Goal: Ask a question: Seek information or help from site administrators or community

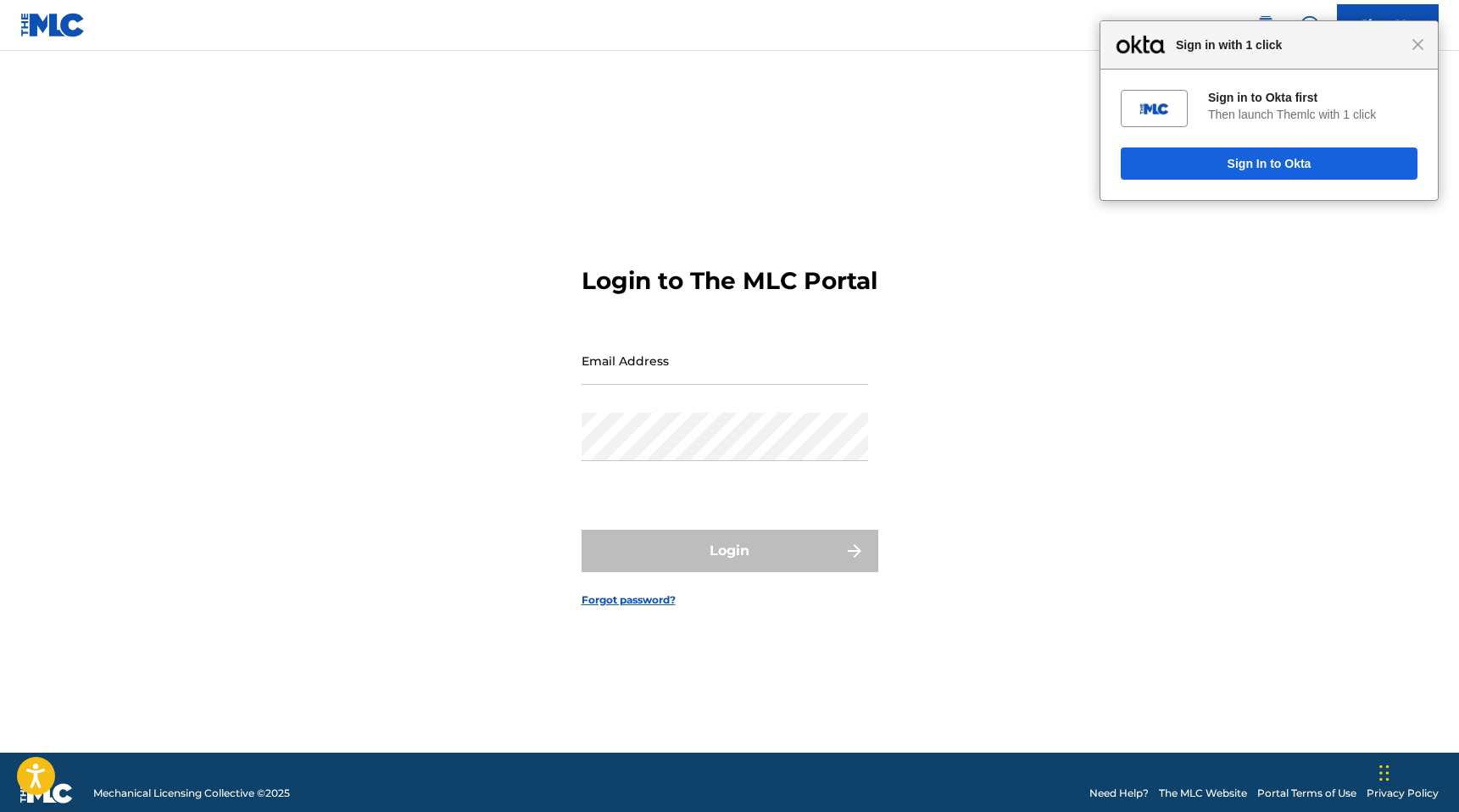
click at [1417, 53] on div "Close Sign in with 1 click" at bounding box center [1269, 45] width 337 height 49
click at [1310, 21] on div "Close Sign in with 1 click" at bounding box center [1269, 45] width 337 height 49
click at [1420, 45] on span "Close" at bounding box center [1417, 44] width 13 height 13
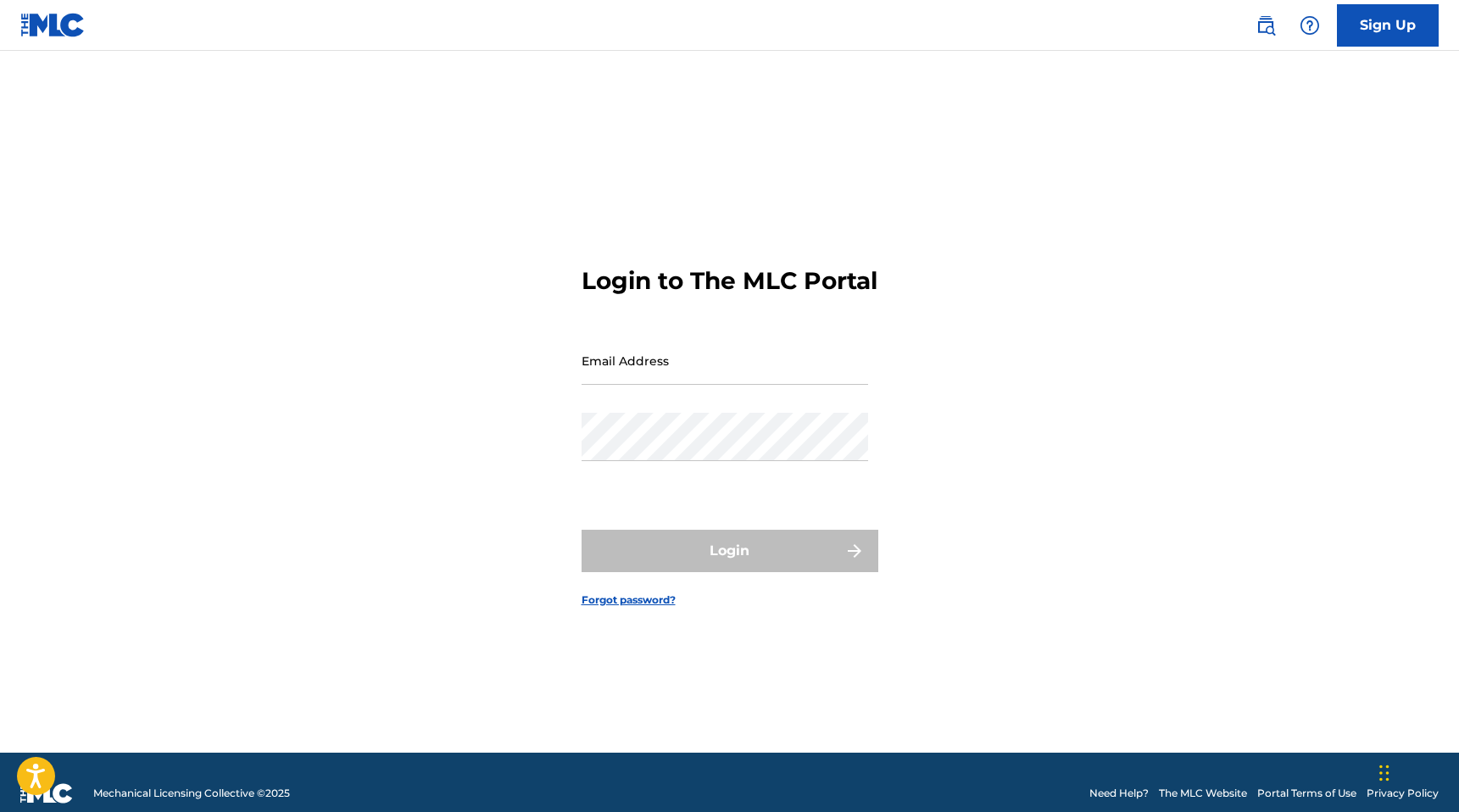
click at [1315, 35] on div at bounding box center [1309, 25] width 34 height 34
click at [1294, 74] on link "Contact us" at bounding box center [1309, 70] width 144 height 41
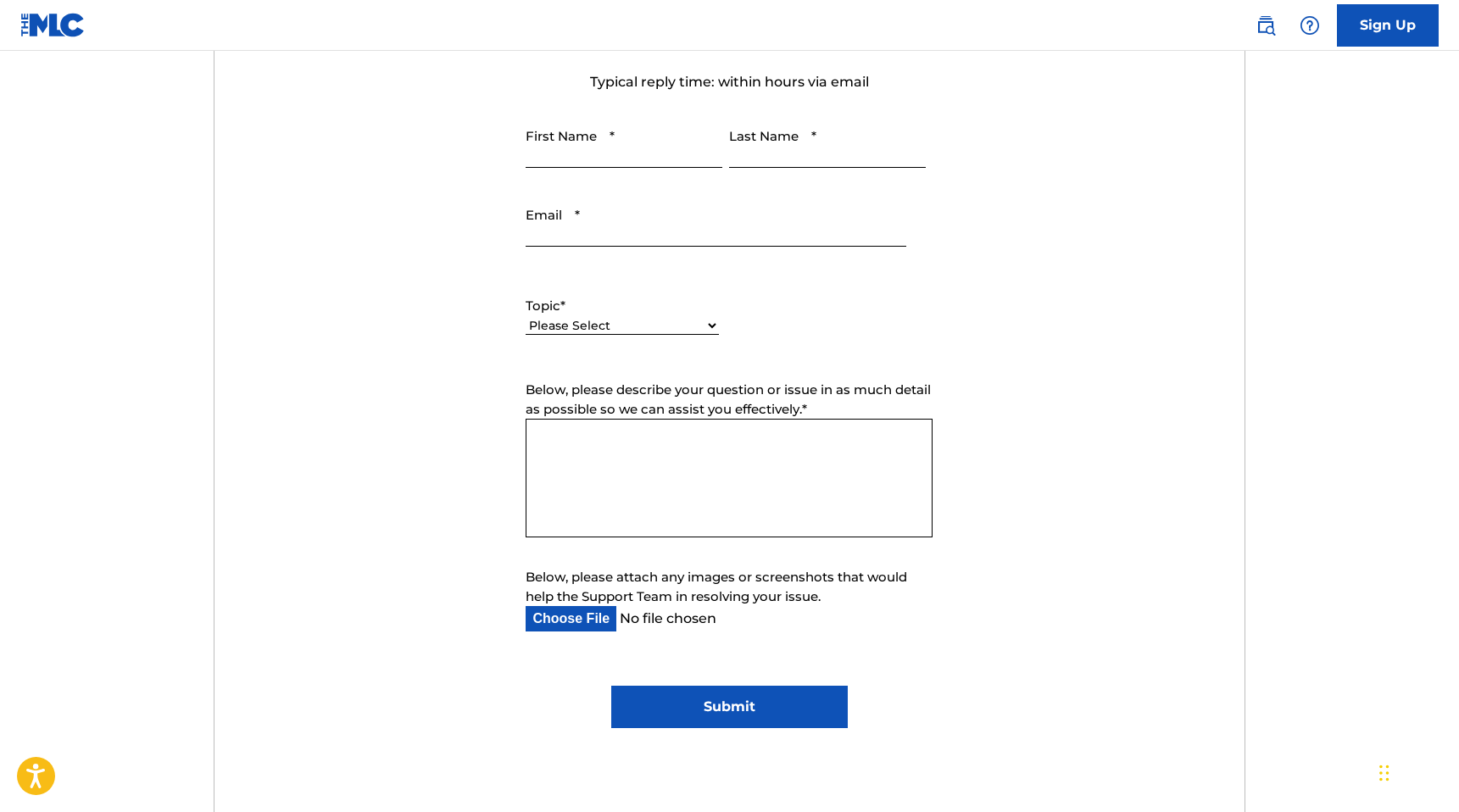
scroll to position [264, 0]
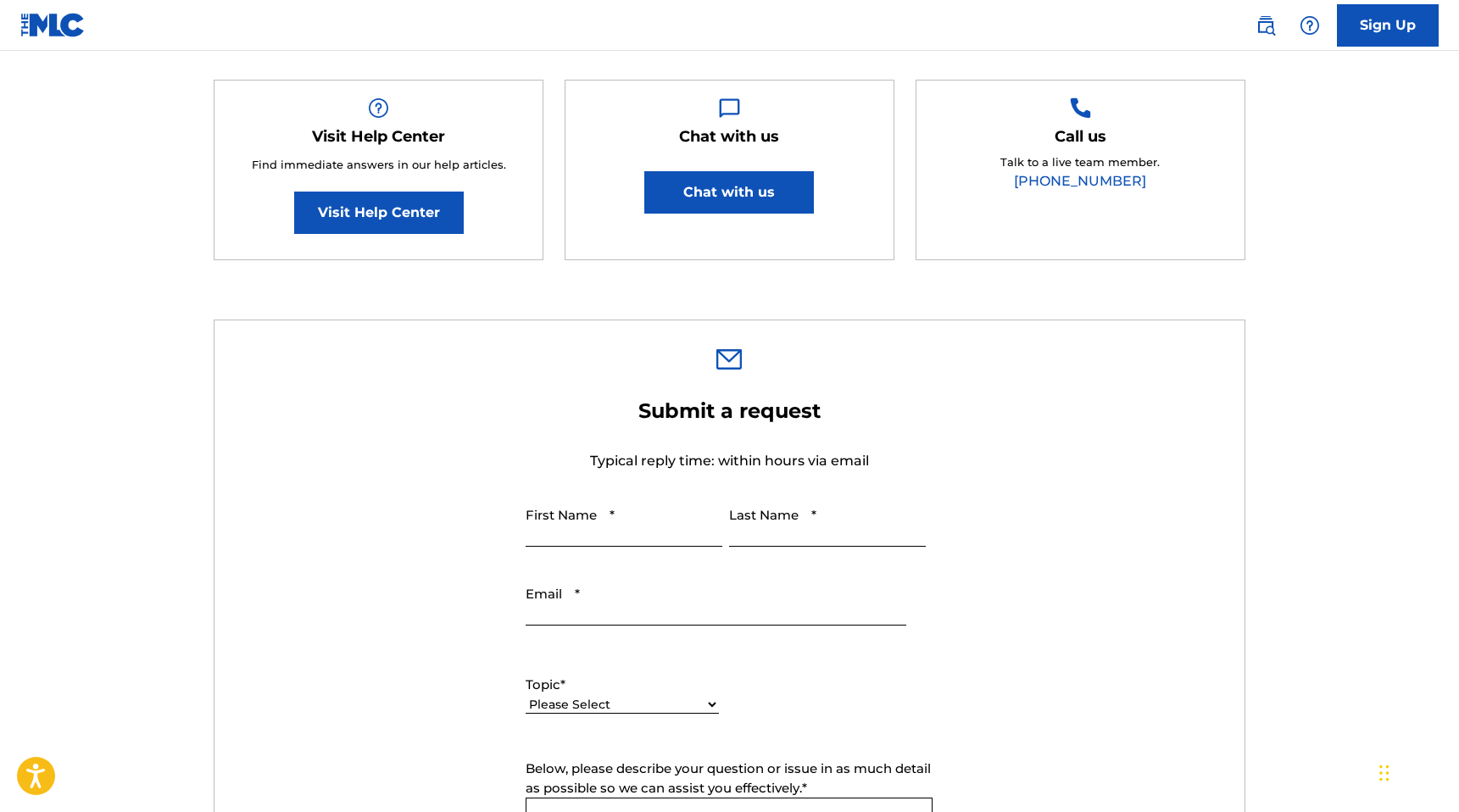
click at [626, 531] on input "First Name *" at bounding box center [623, 522] width 197 height 49
type input "[PERSON_NAME]"
type input "[EMAIL_ADDRESS][DOMAIN_NAME]"
click at [668, 613] on input "[EMAIL_ADDRESS][DOMAIN_NAME]" at bounding box center [715, 602] width 380 height 49
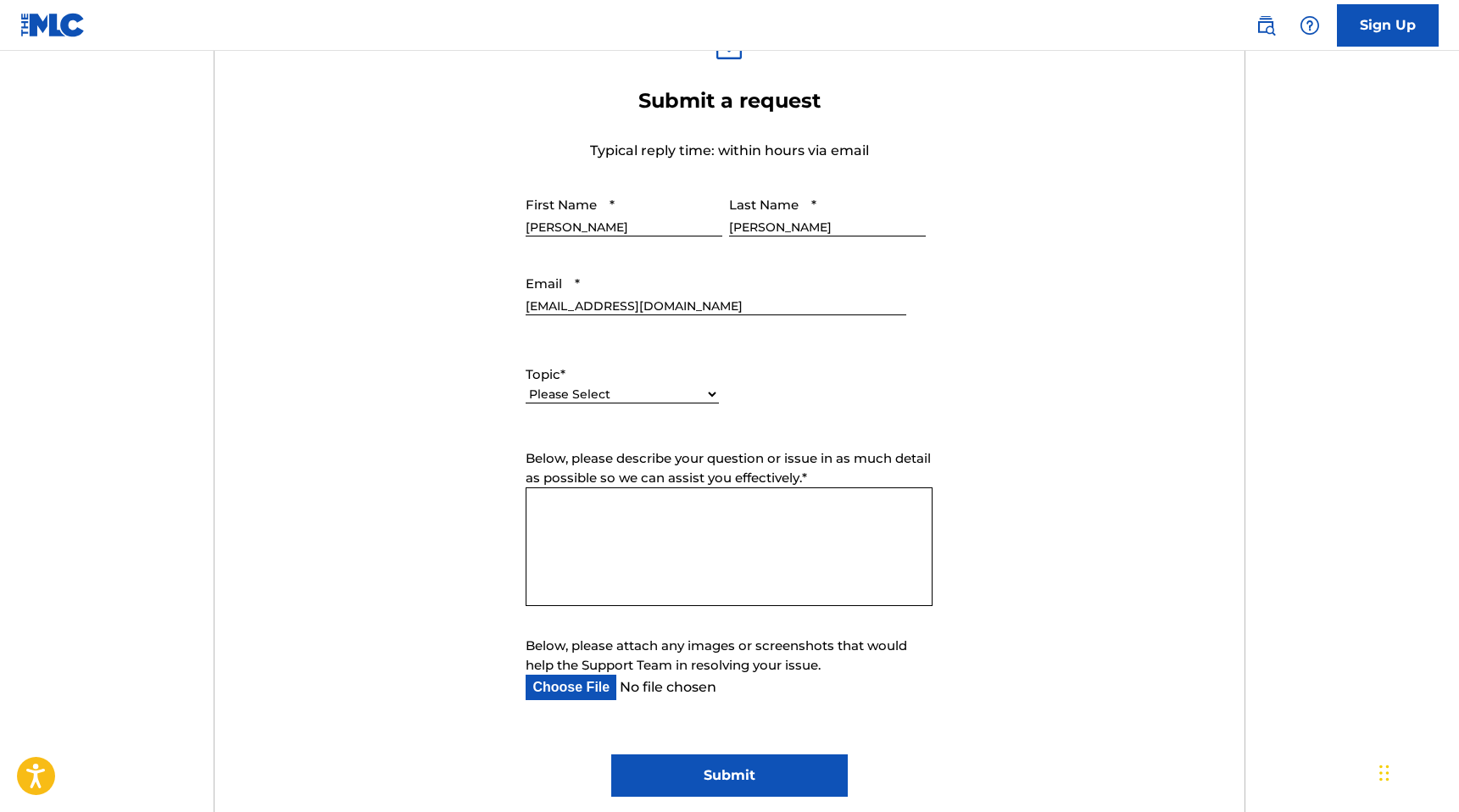
scroll to position [600, 0]
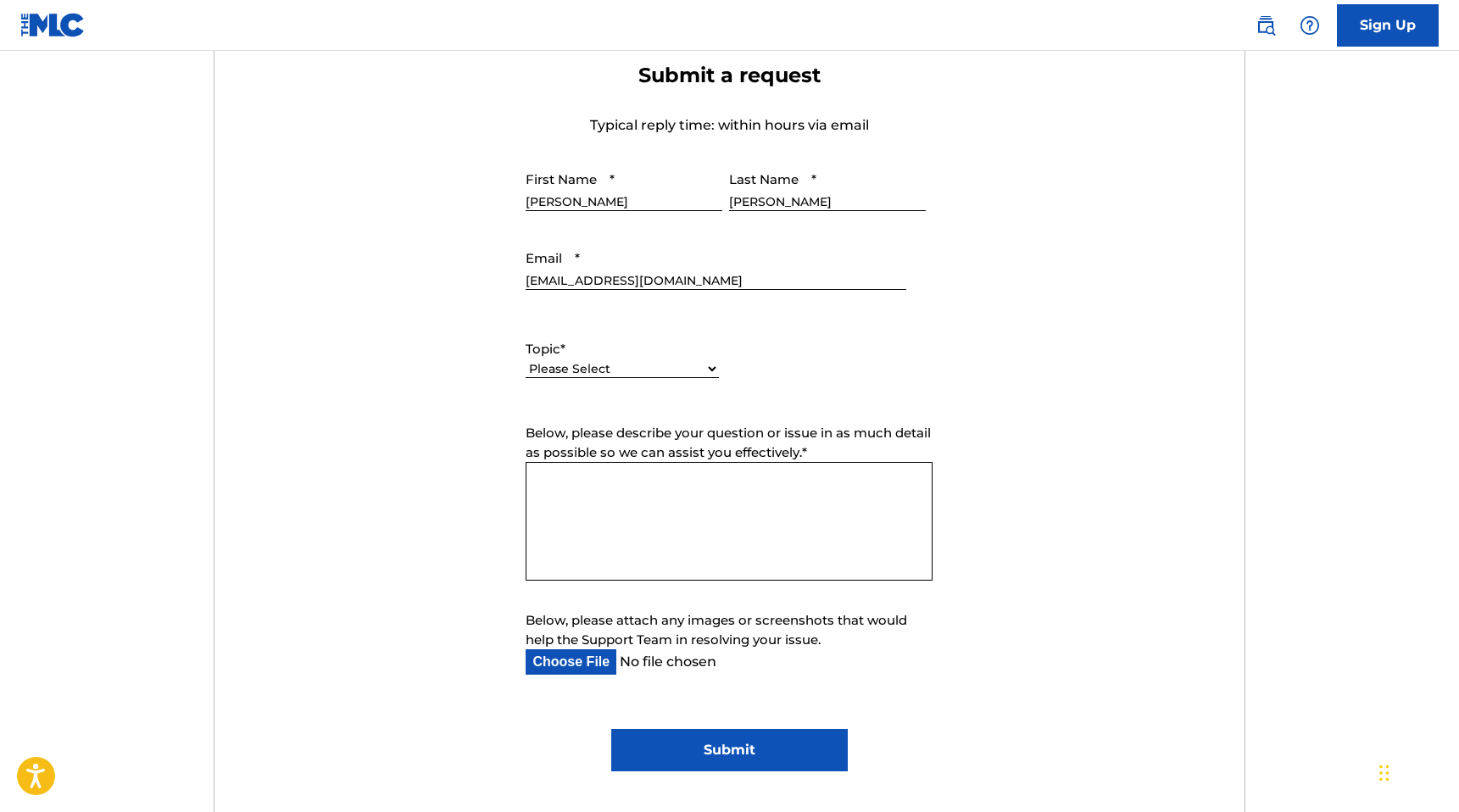
click at [633, 343] on label "Topic *" at bounding box center [622, 349] width 193 height 19
click at [633, 360] on select "Please Select I need help with my account I need help with managing my catalog …" at bounding box center [622, 369] width 193 height 17
click at [631, 362] on select "Please Select I need help with my account I need help with managing my catalog …" at bounding box center [622, 369] width 193 height 17
select select "I need help with my account"
click at [525, 360] on select "Please Select I need help with my account I need help with managing my catalog …" at bounding box center [622, 369] width 193 height 17
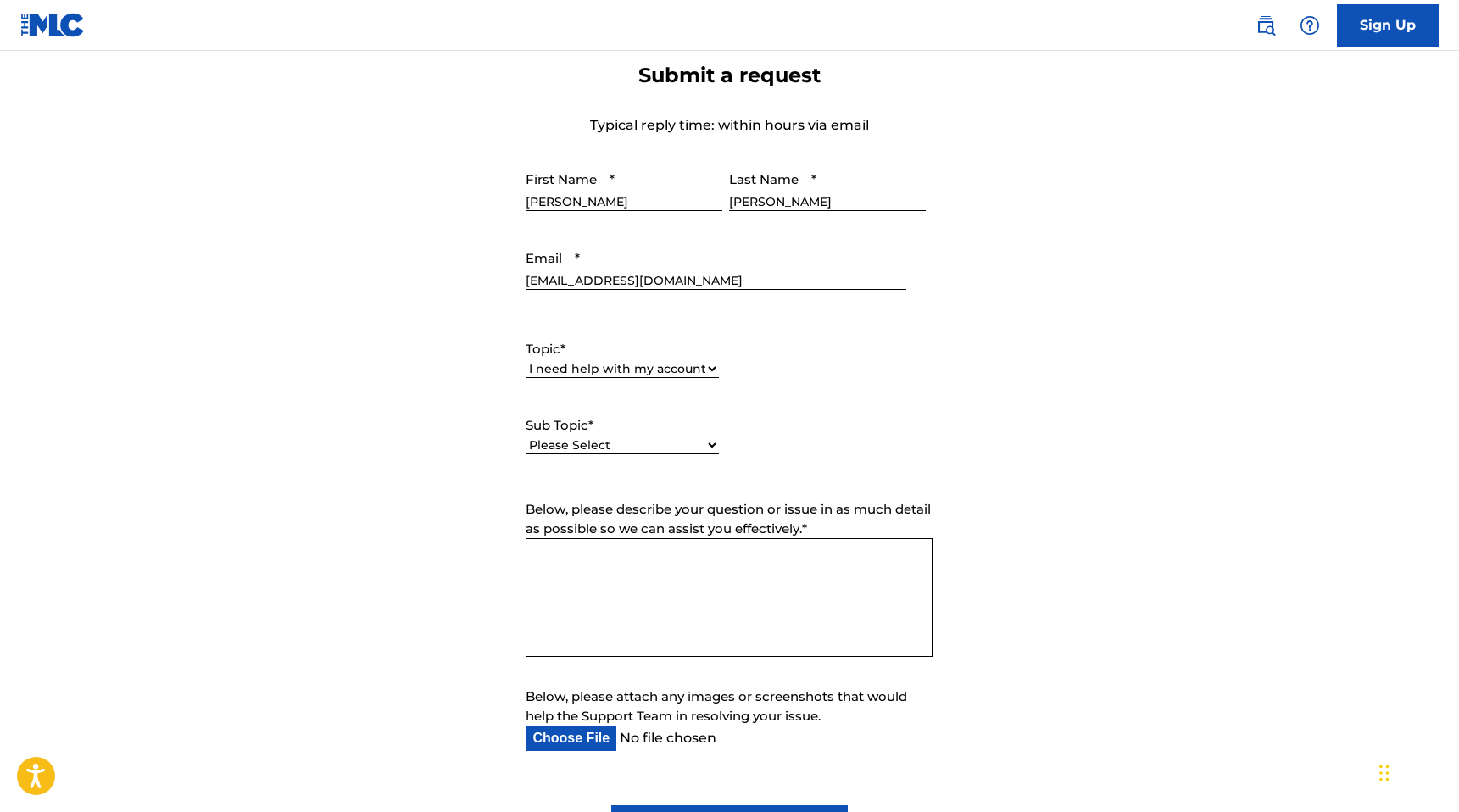
click at [623, 441] on select "Please Select I need help with my user account I can't log in to my user accoun…" at bounding box center [622, 445] width 193 height 17
select select "I need help with my user account"
click at [525, 436] on select "Please Select I need help with my user account I can't log in to my user accoun…" at bounding box center [622, 445] width 193 height 17
click at [706, 603] on textarea "Below, please describe your question or issue in as much detail as possible so …" at bounding box center [729, 597] width 407 height 118
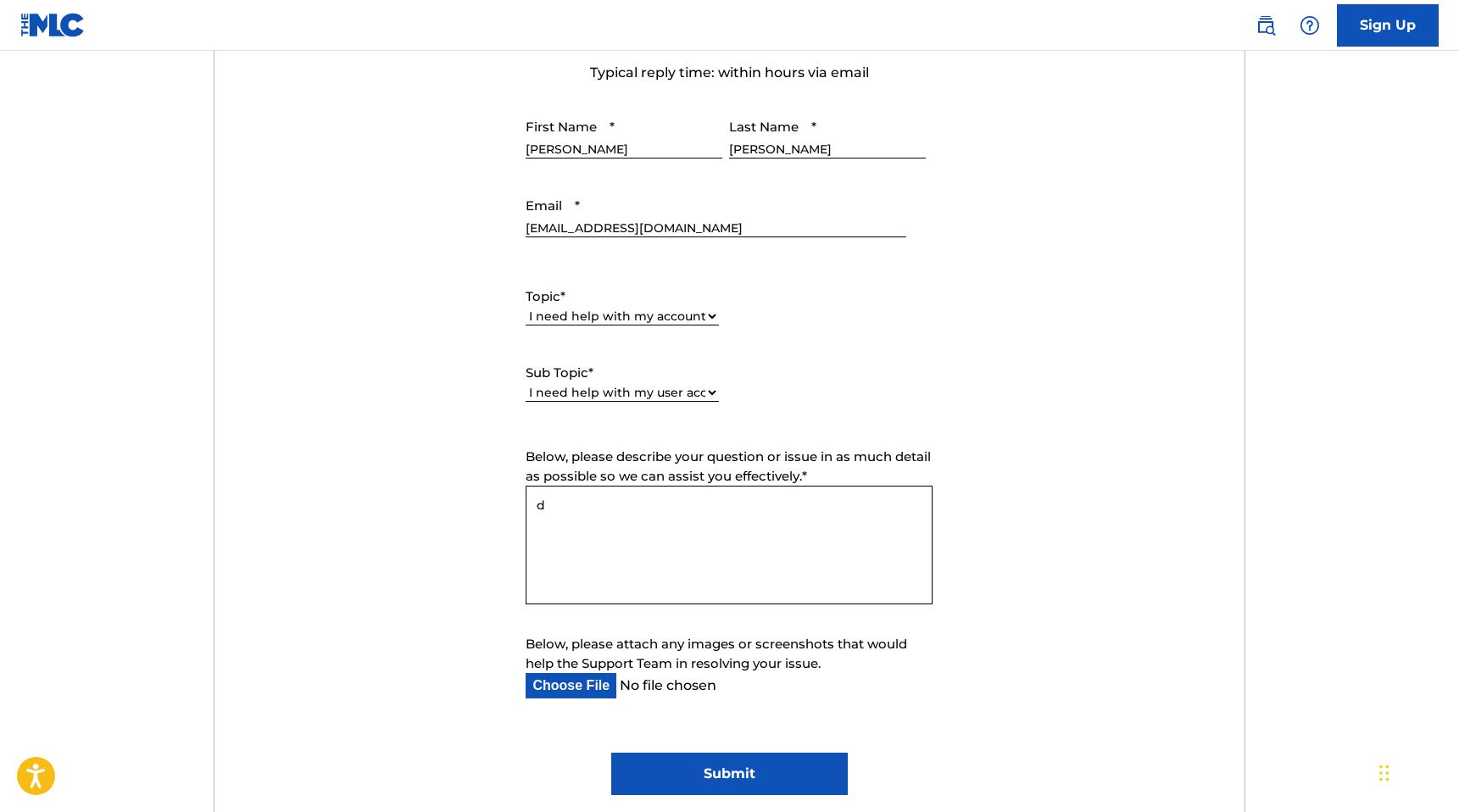
scroll to position [656, 0]
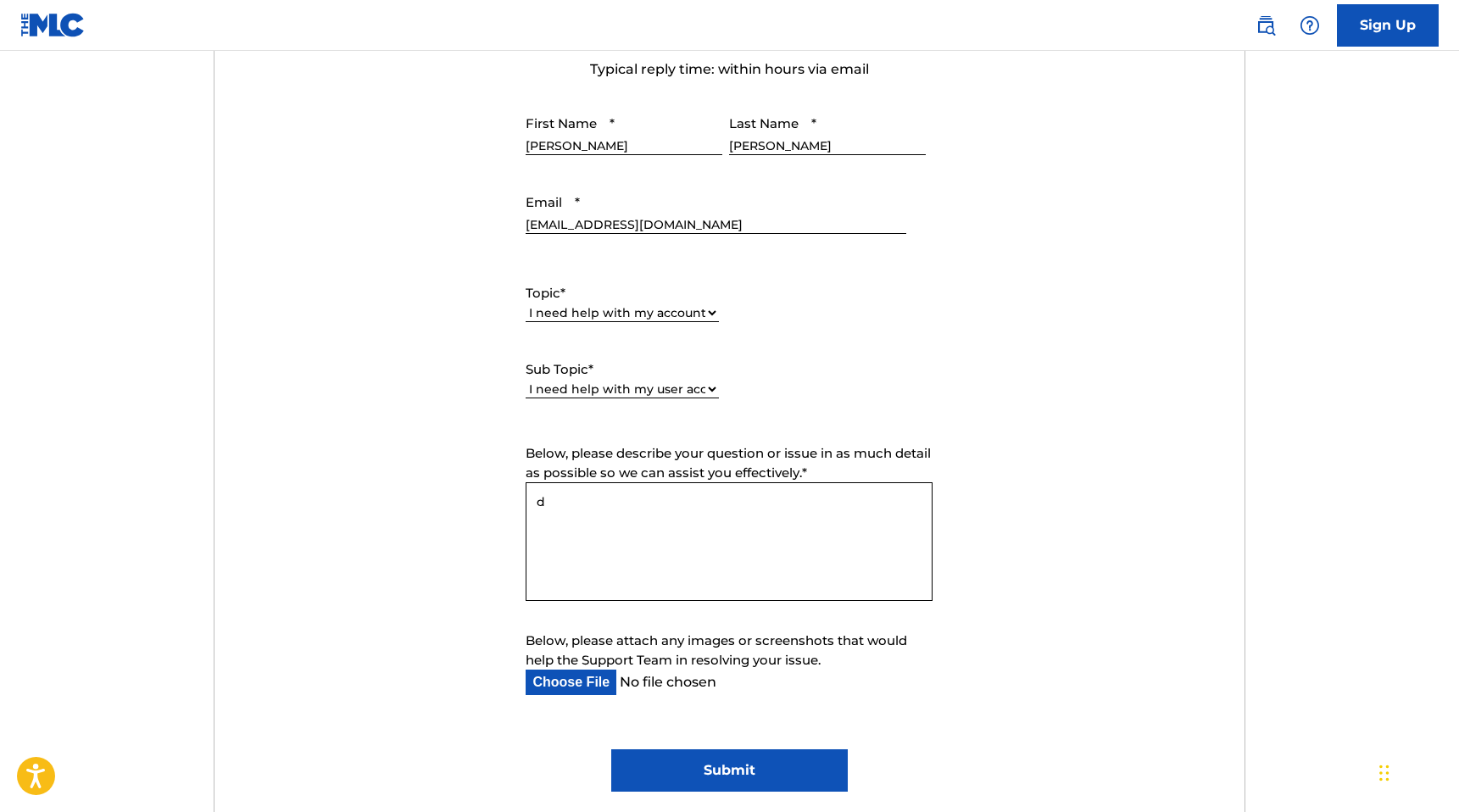
type textarea "d"
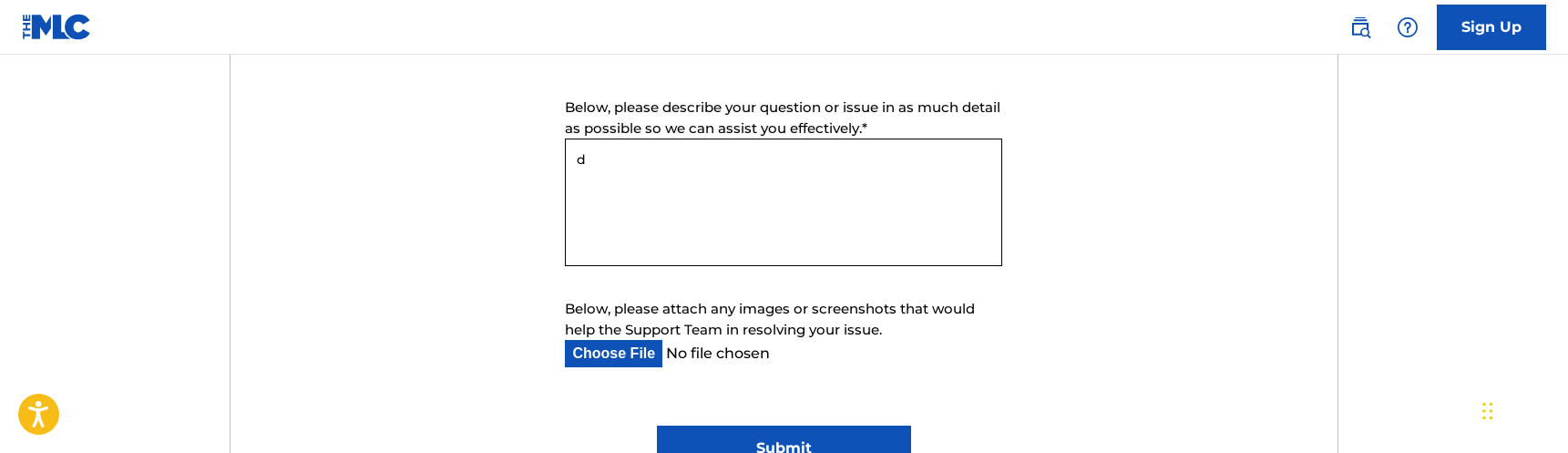
scroll to position [1035, 0]
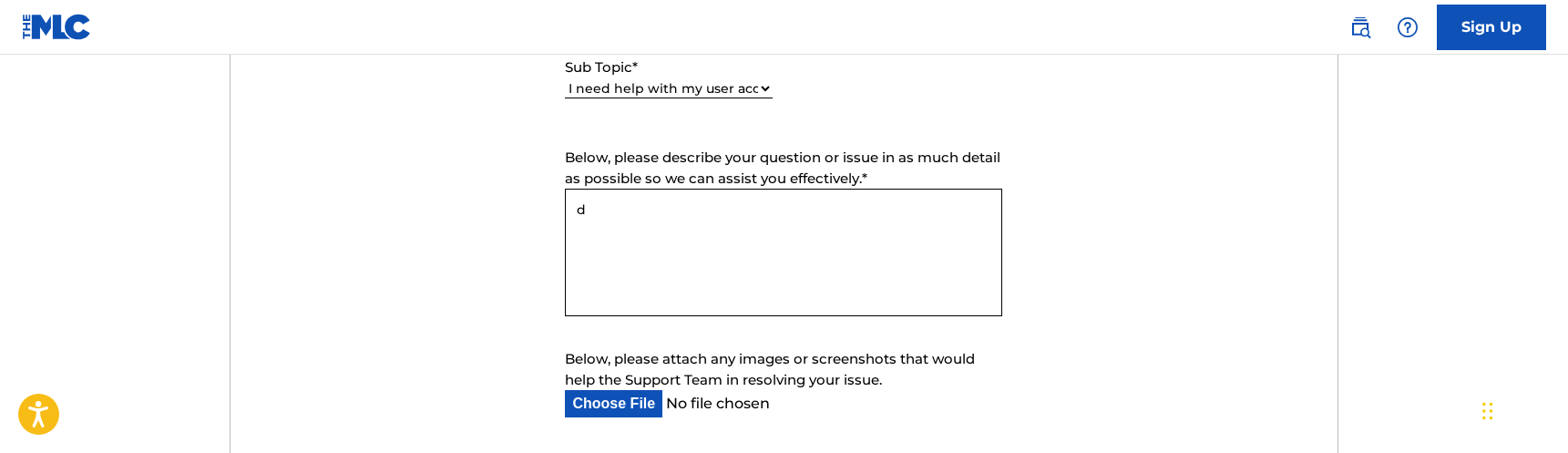
click at [674, 276] on textarea "d" at bounding box center [783, 252] width 437 height 127
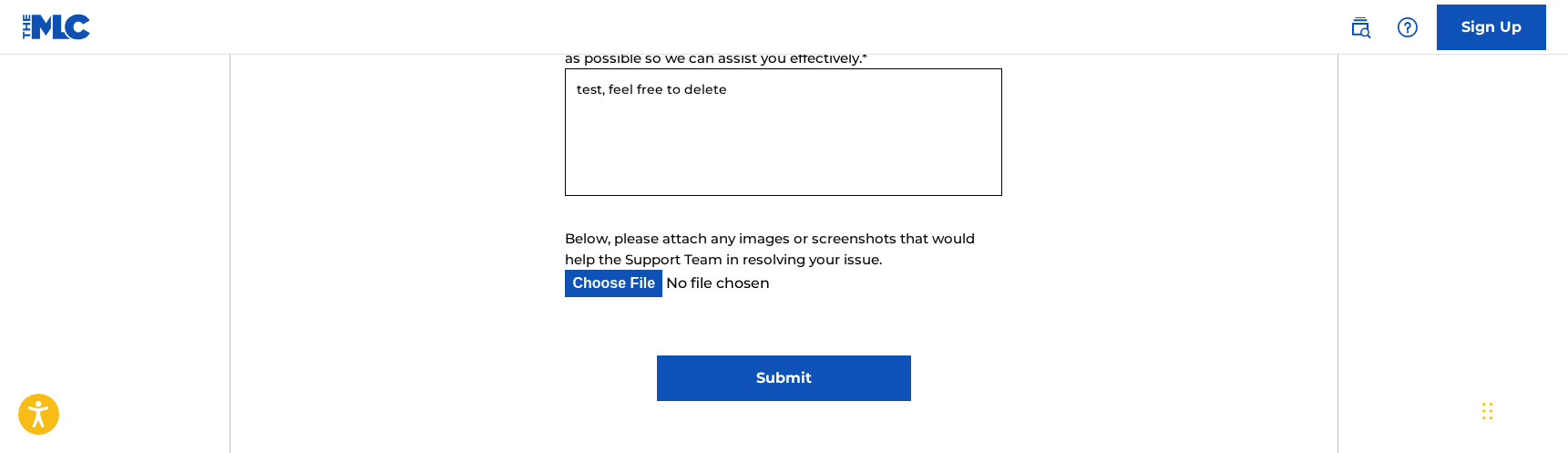
scroll to position [1169, 0]
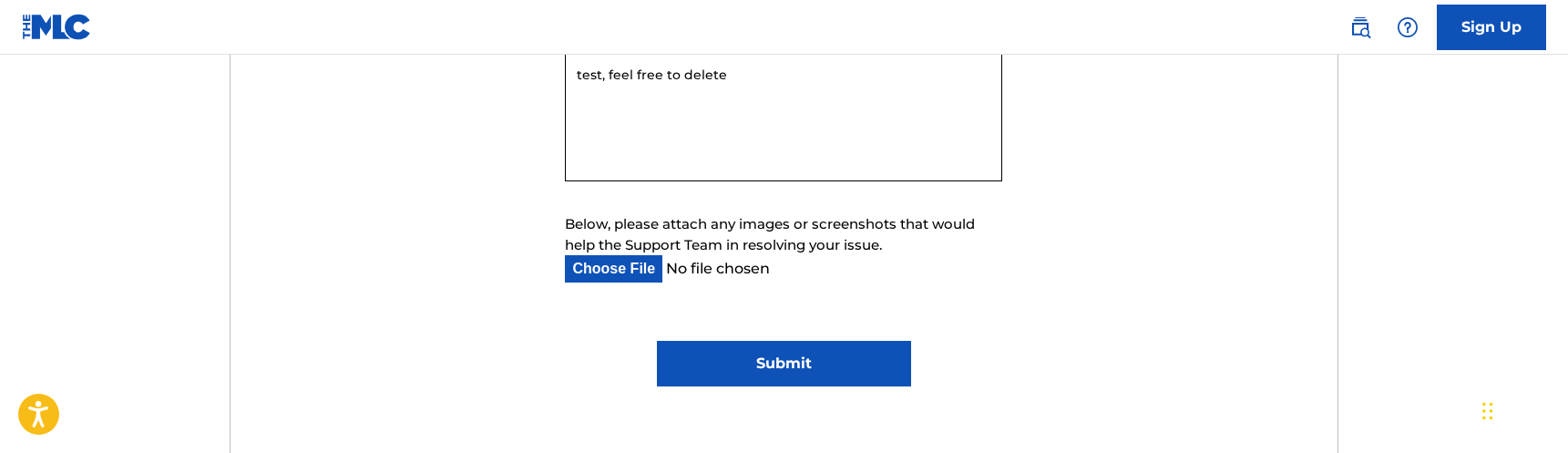
type textarea "test, feel free to delete"
click at [746, 363] on input "Submit" at bounding box center [784, 363] width 254 height 46
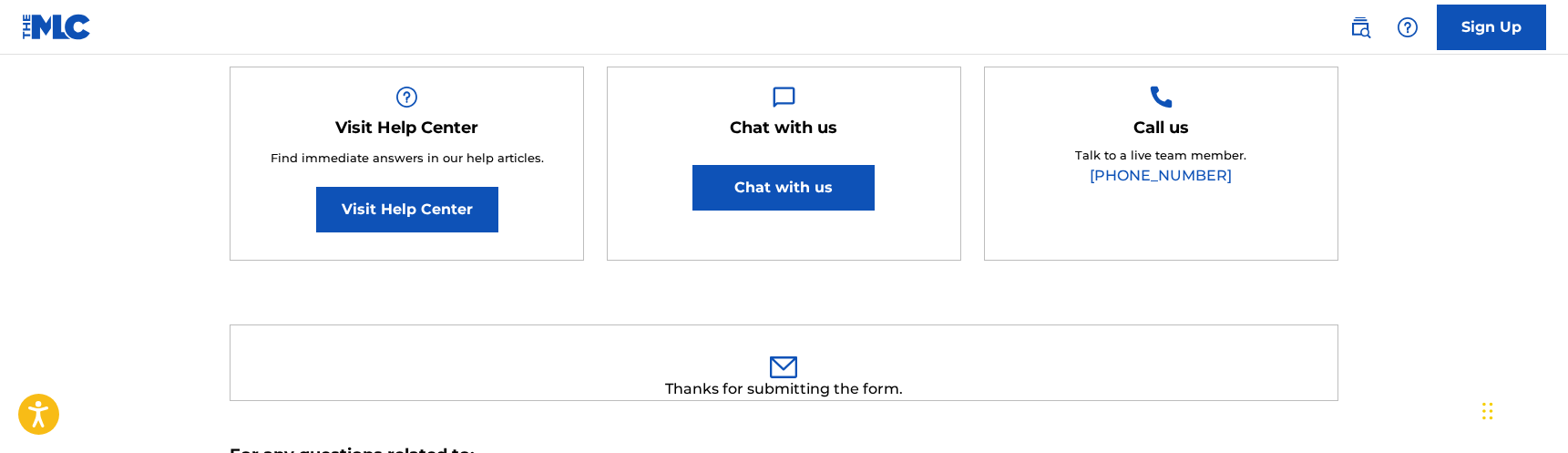
scroll to position [301, 0]
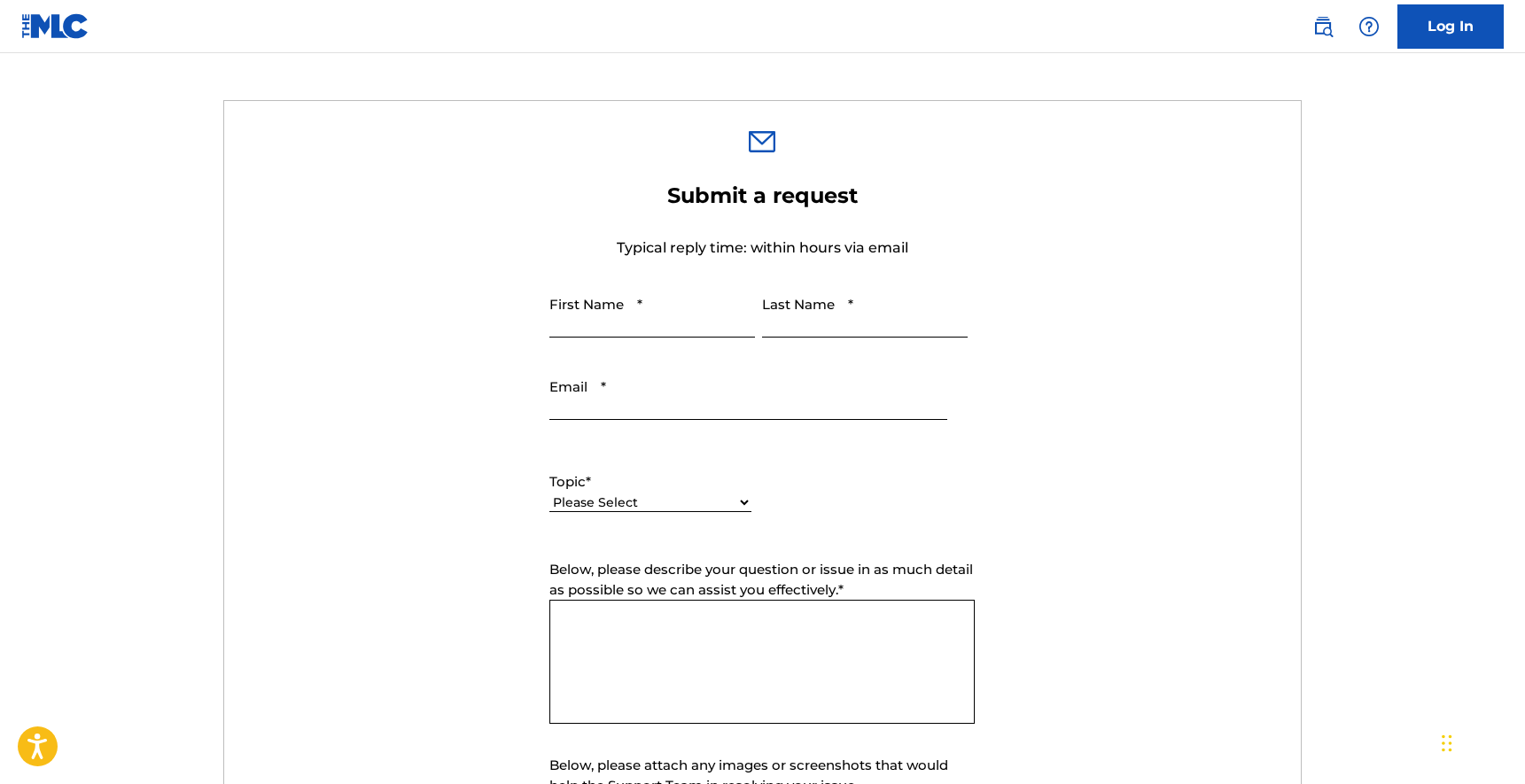
scroll to position [518, 0]
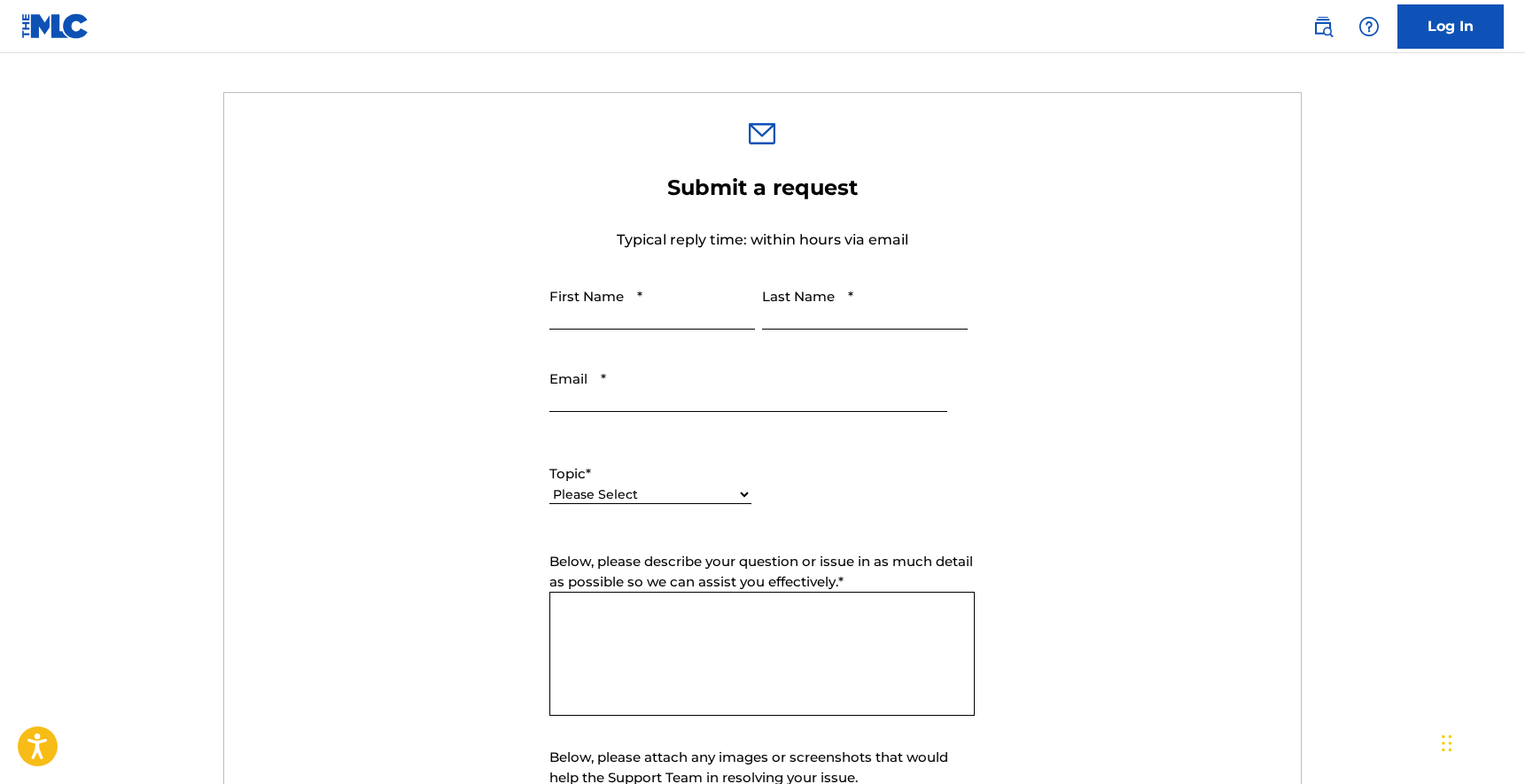
click at [723, 303] on input "First Name *" at bounding box center [652, 304] width 205 height 51
paste input "test, feel free to delete"
type input "[PERSON_NAME]"
type input "[EMAIL_ADDRESS][DOMAIN_NAME]"
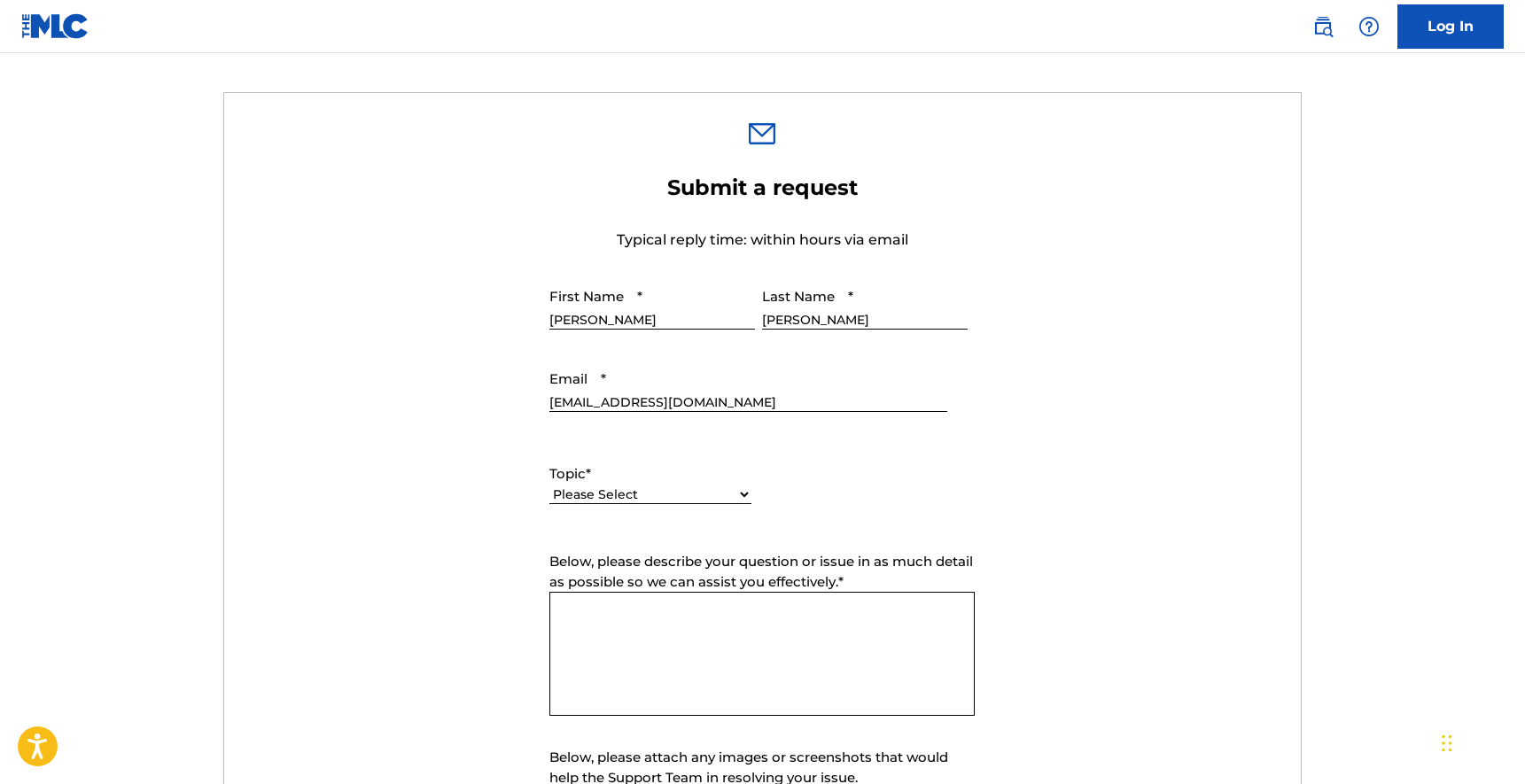
click at [745, 440] on div "Topic * Please Select I need help with my account I need help with managing my …" at bounding box center [650, 483] width 202 height 80
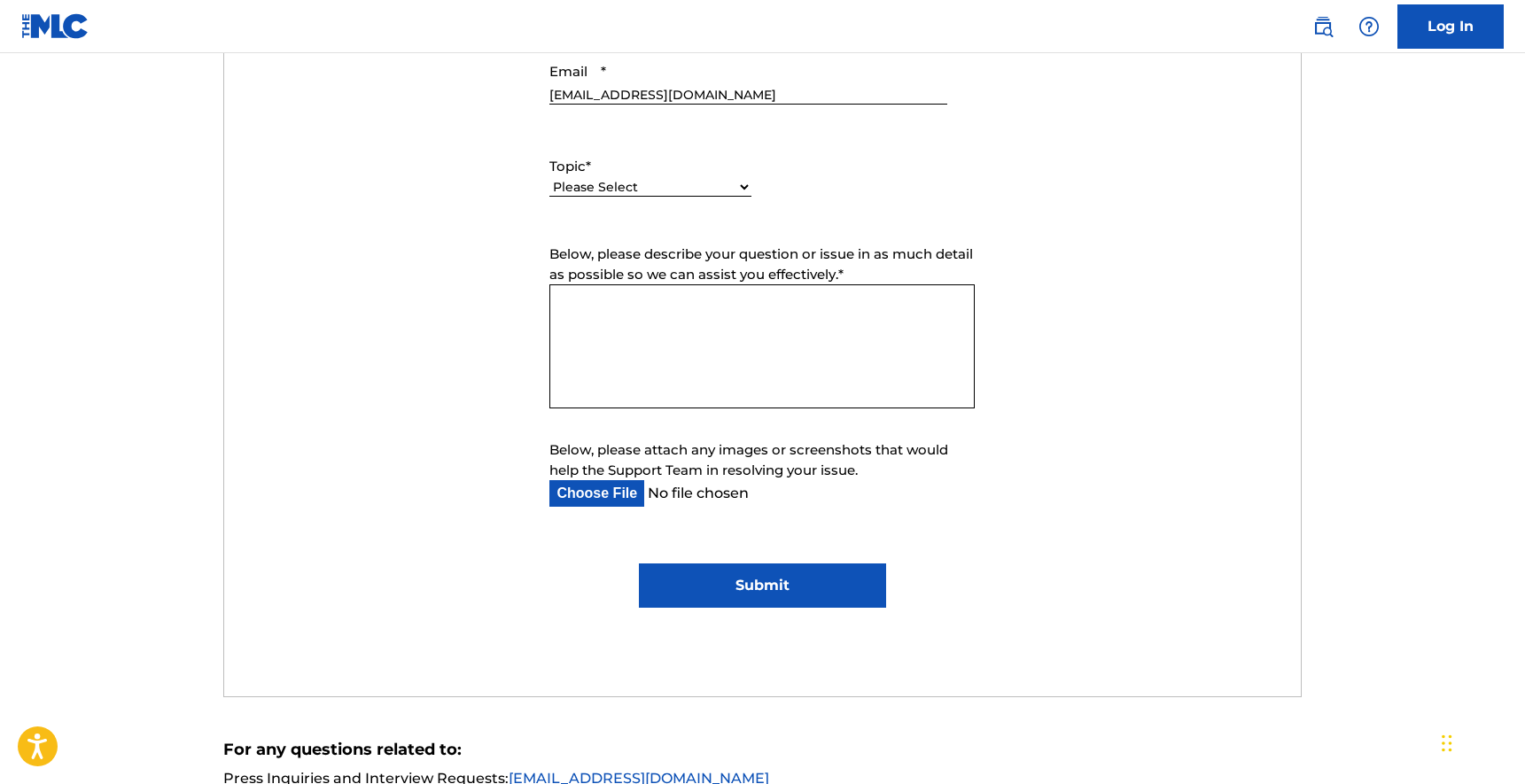
scroll to position [844, 0]
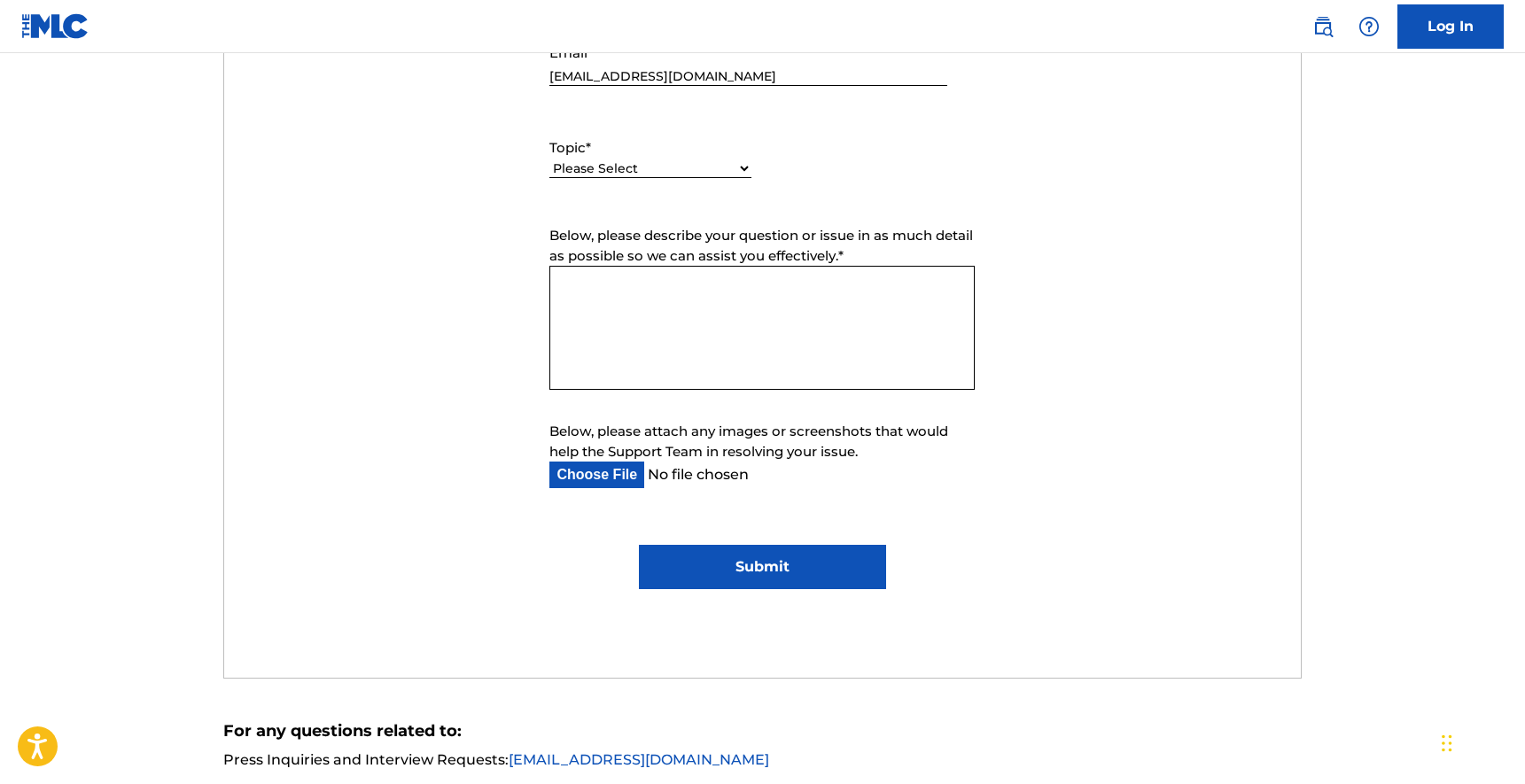
click at [723, 187] on div "Please Select I need help with my account I need help with managing my catalog …" at bounding box center [650, 178] width 202 height 40
click at [723, 174] on select "Please Select I need help with my account I need help with managing my catalog …" at bounding box center [650, 168] width 202 height 18
select select "I need help with my account"
click at [549, 160] on select "Please Select I need help with my account I need help with managing my catalog …" at bounding box center [650, 168] width 202 height 18
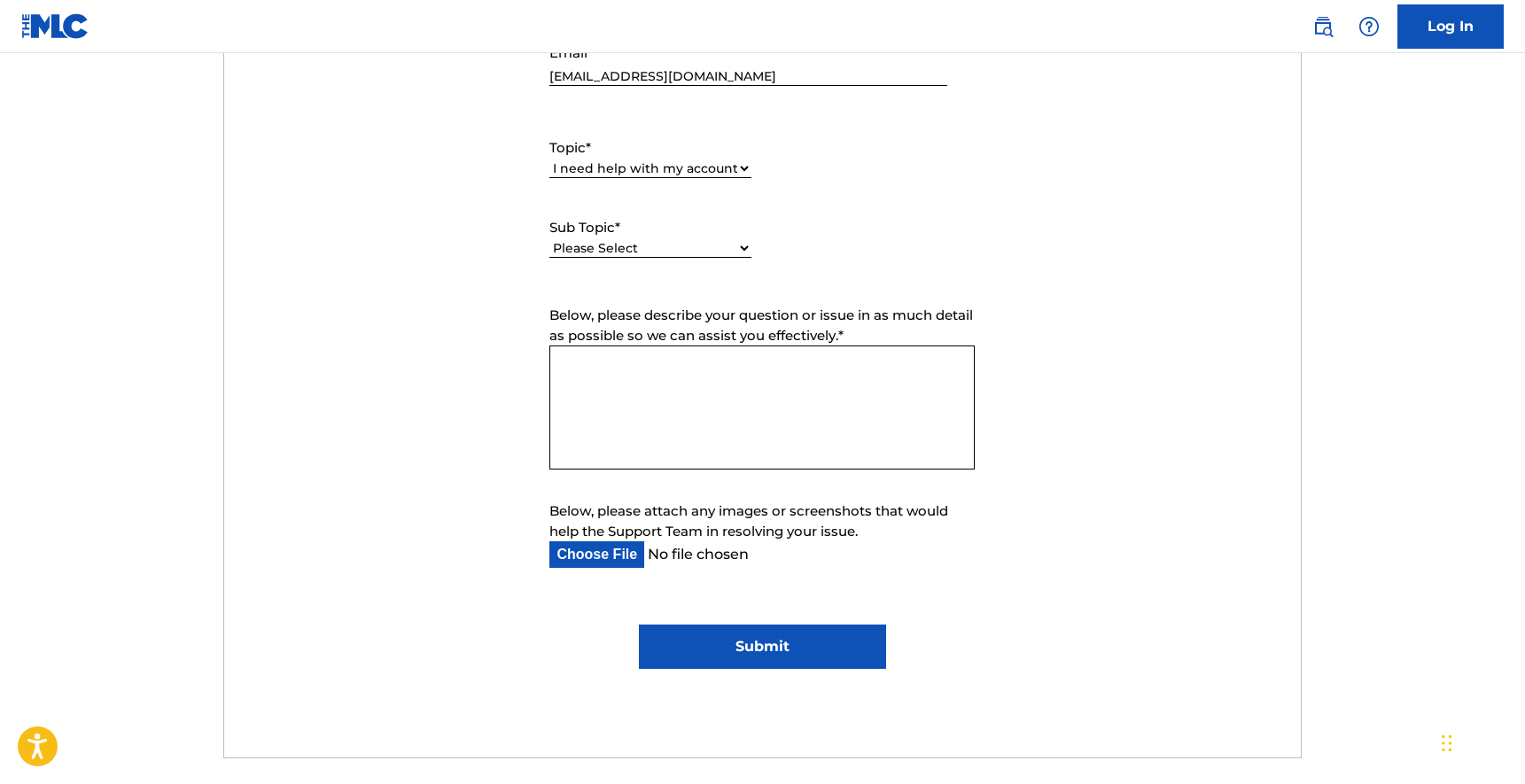
click at [691, 270] on div "Please Select I need help with my user account I can't log in to my user accoun…" at bounding box center [650, 257] width 202 height 40
click at [692, 261] on div "Please Select I need help with my user account I can't log in to my user accoun…" at bounding box center [650, 257] width 202 height 40
click at [698, 238] on div "Please Select I need help with my user account I can't log in to my user accoun…" at bounding box center [650, 257] width 202 height 40
click at [698, 248] on select "Please Select I need help with my user account I can't log in to my user accoun…" at bounding box center [650, 248] width 202 height 18
select select "I can't log in to my user account"
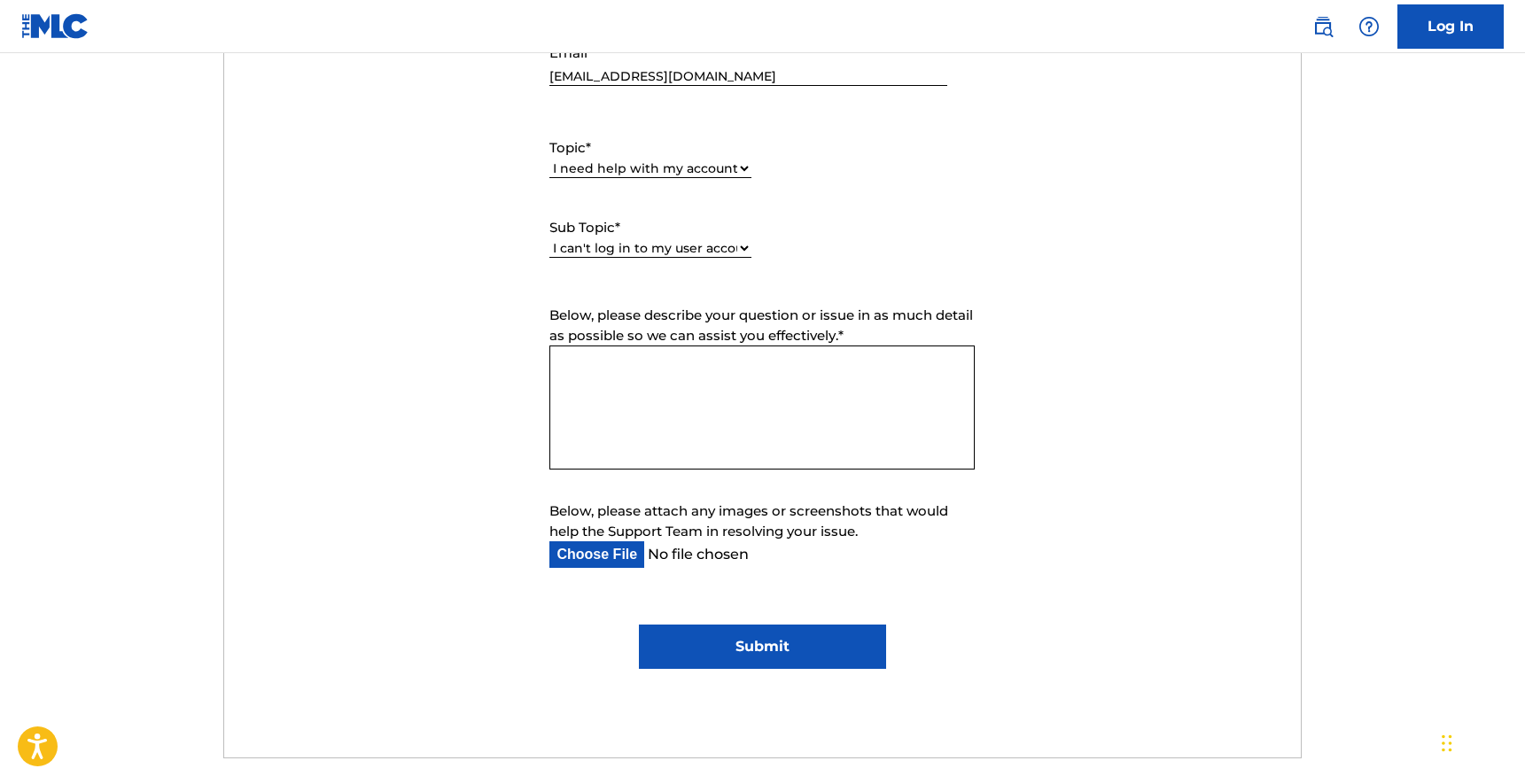
click at [549, 240] on select "Please Select I need help with my user account I can't log in to my user accoun…" at bounding box center [650, 248] width 202 height 18
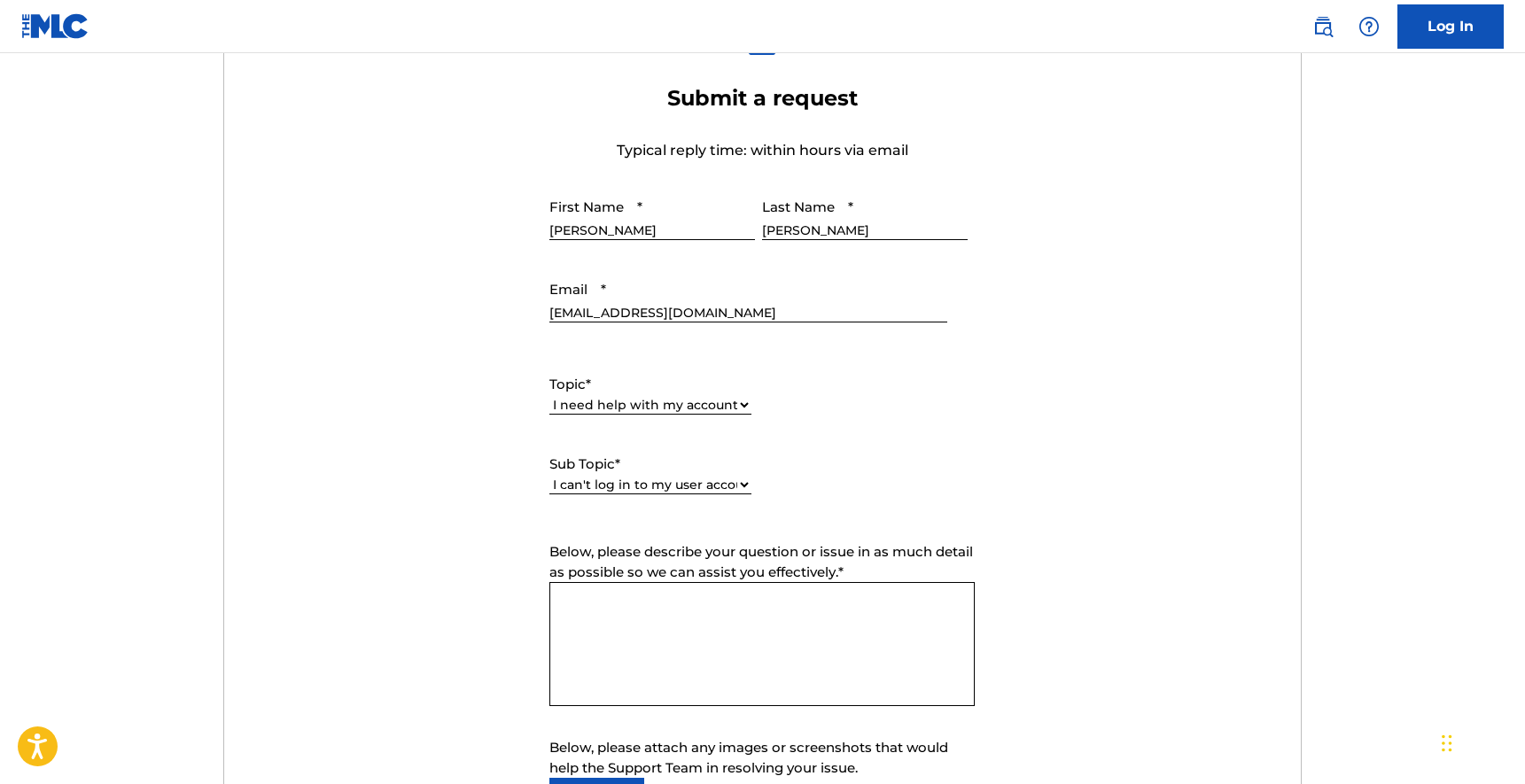
scroll to position [589, 0]
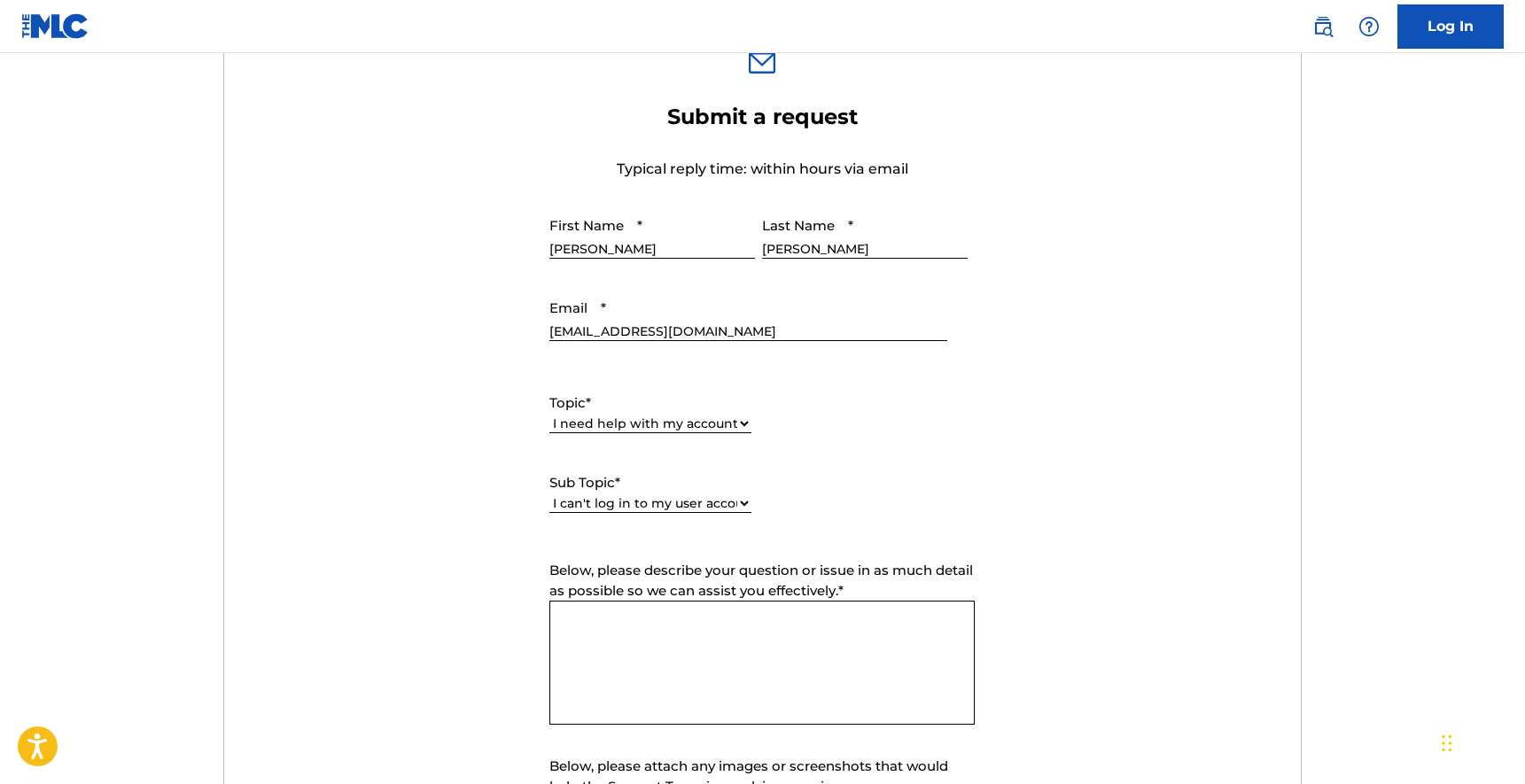
click at [697, 235] on input "[PERSON_NAME]" at bounding box center [652, 233] width 205 height 51
click at [657, 233] on input "[PERSON_NAME]" at bounding box center [652, 233] width 205 height 51
click at [1455, 30] on link "Log In" at bounding box center [1450, 26] width 106 height 45
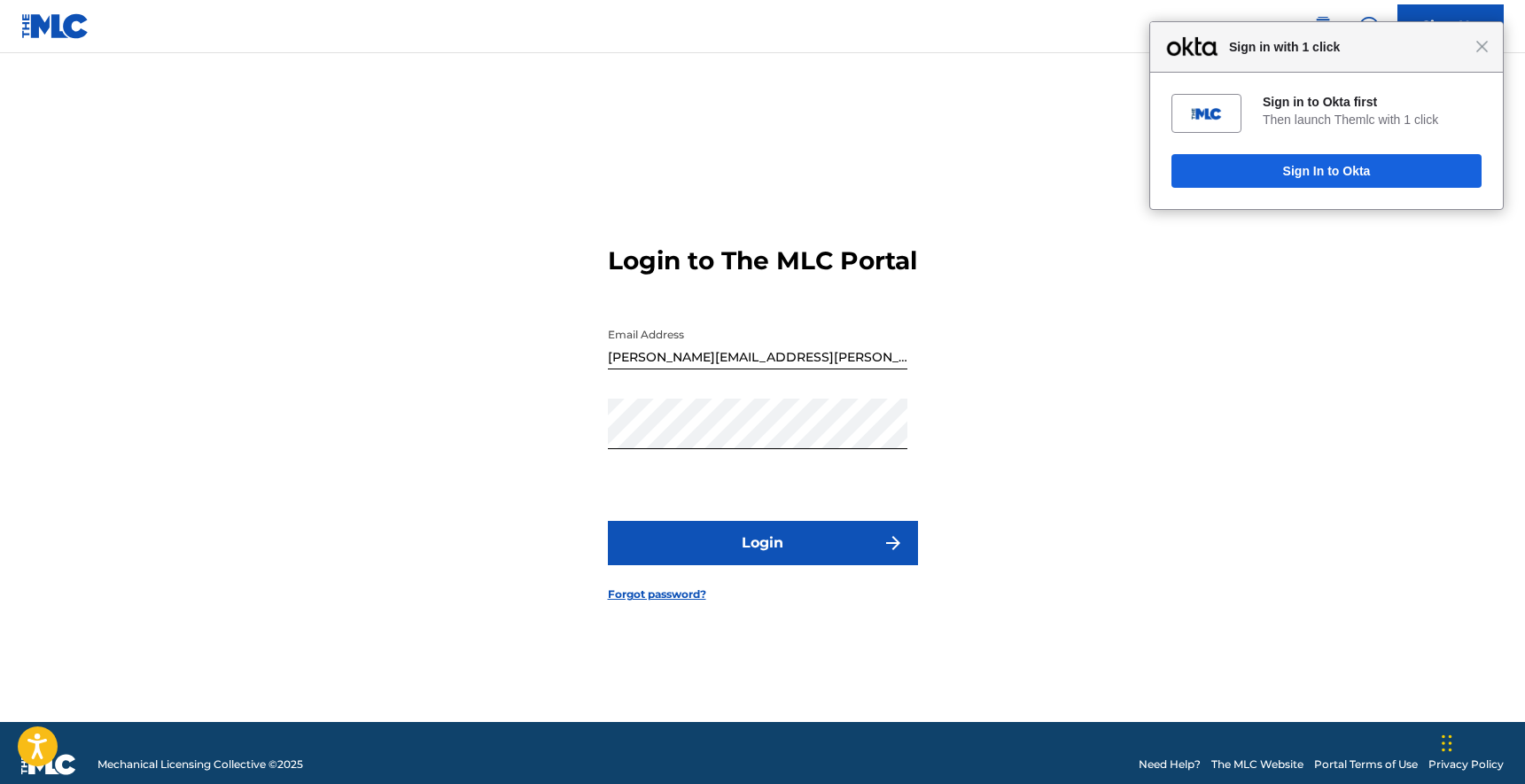
type input "[EMAIL_ADDRESS][DOMAIN_NAME]"
click at [849, 440] on button "Login" at bounding box center [762, 542] width 310 height 45
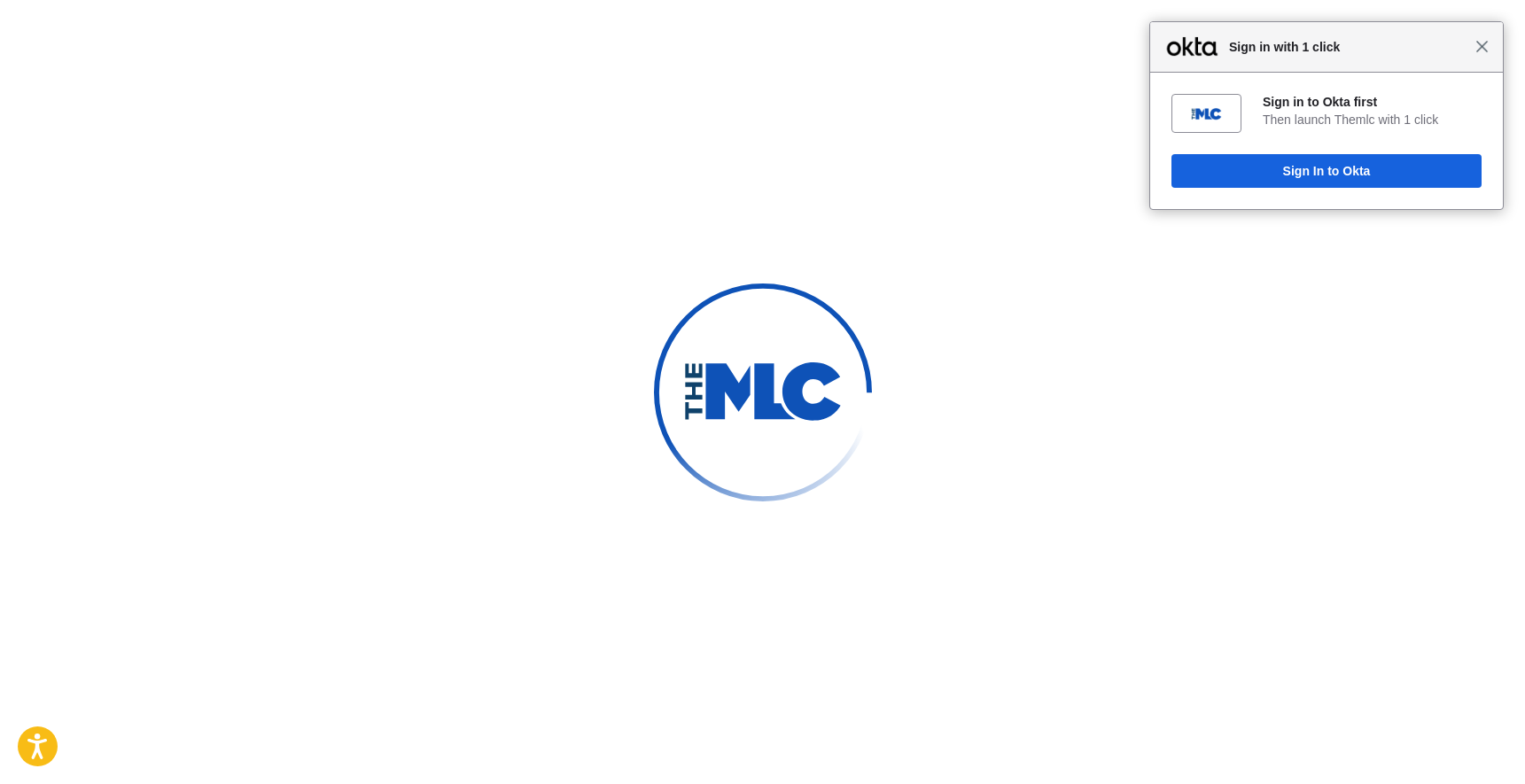
click at [1480, 45] on span "Close" at bounding box center [1481, 46] width 14 height 14
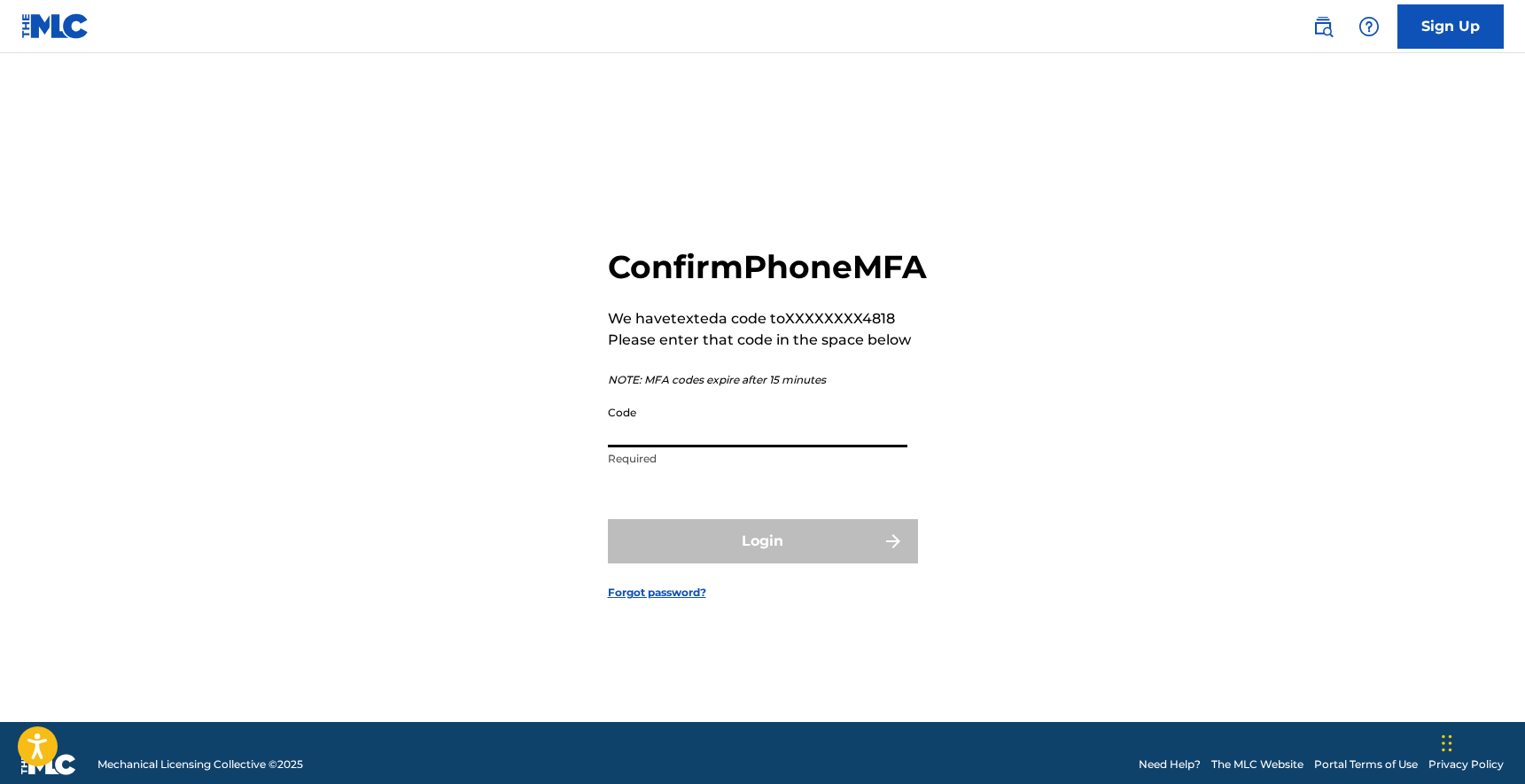
click at [812, 440] on input "Code" at bounding box center [758, 422] width 300 height 51
type input "994191"
click at [608, 440] on button "Login" at bounding box center [762, 541] width 310 height 45
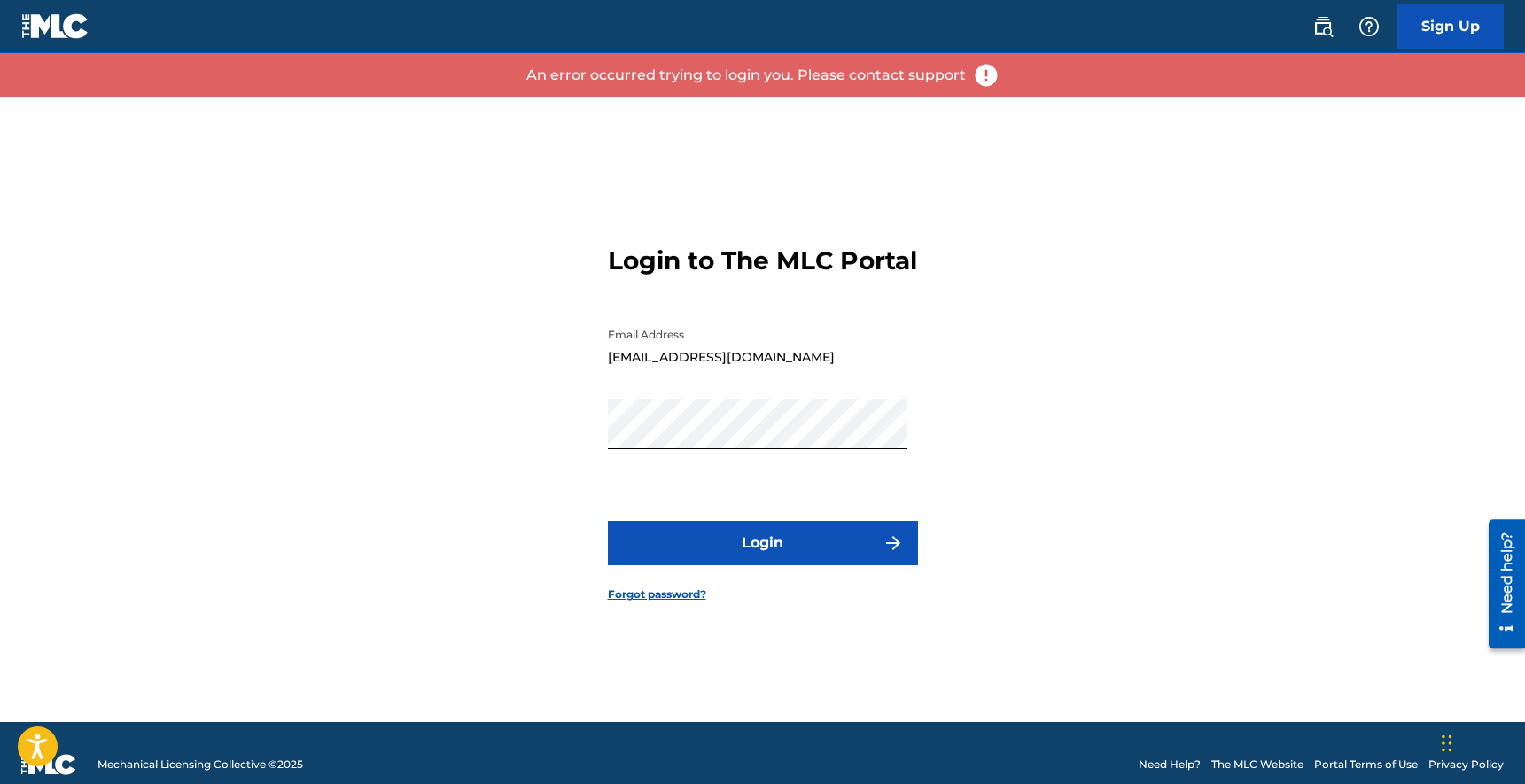
click at [836, 440] on button "Login" at bounding box center [762, 542] width 310 height 45
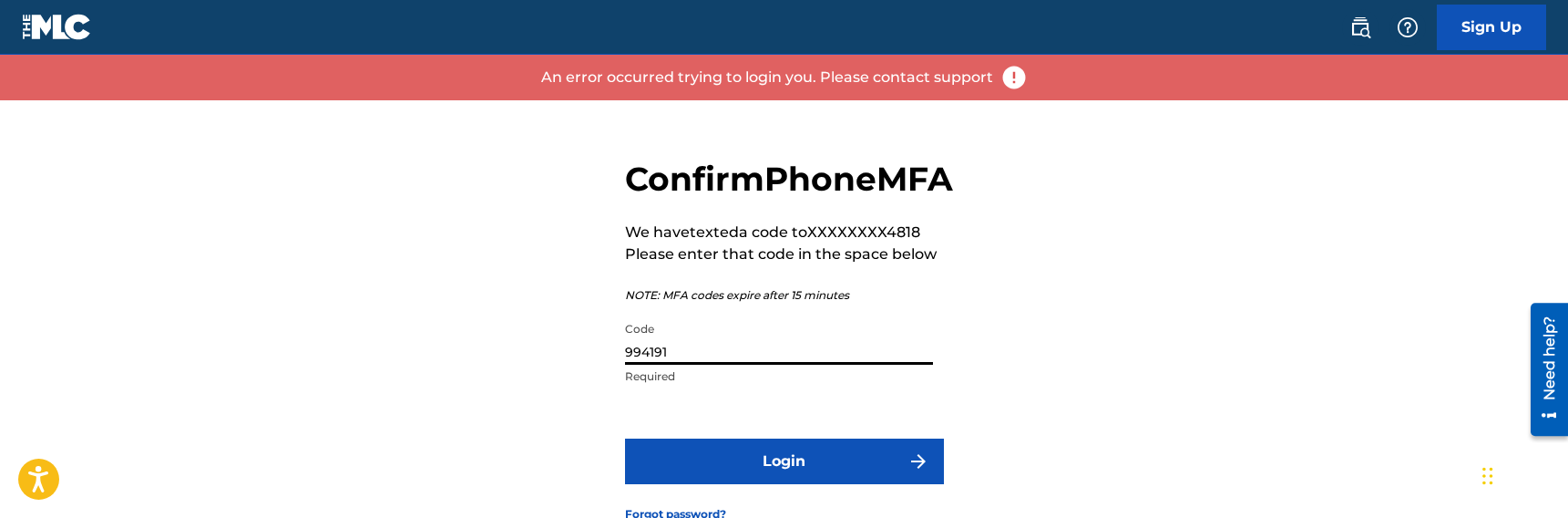
click at [878, 365] on input "994191" at bounding box center [779, 338] width 308 height 52
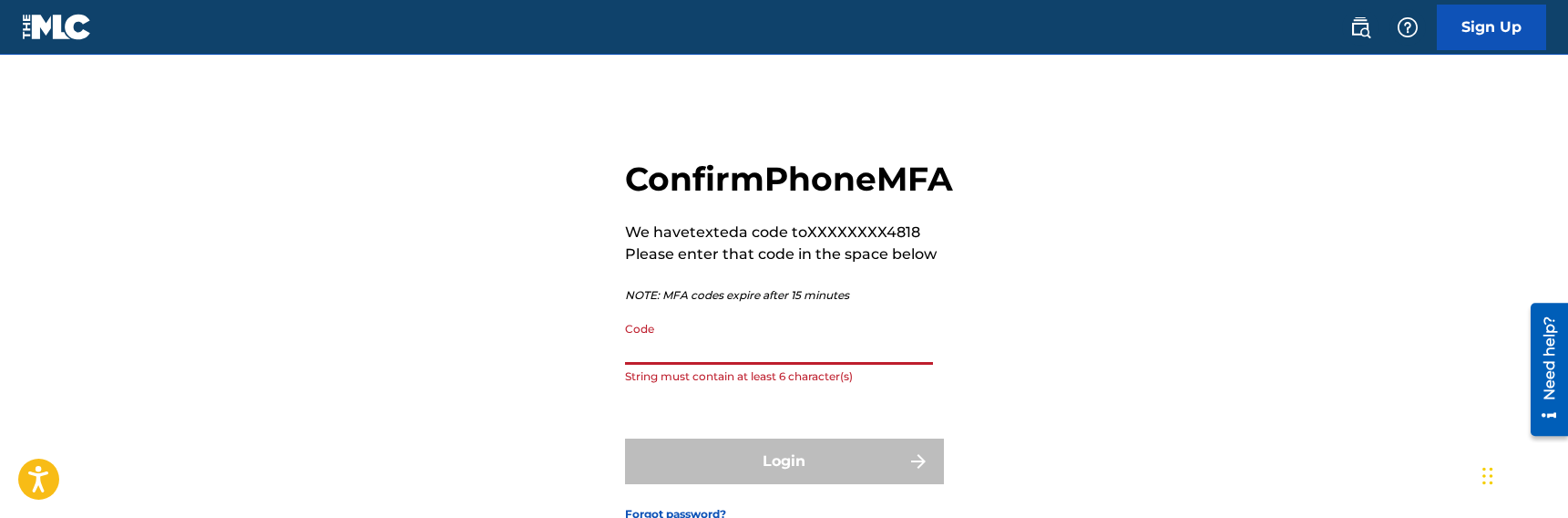
click at [822, 365] on input "Code" at bounding box center [779, 338] width 308 height 52
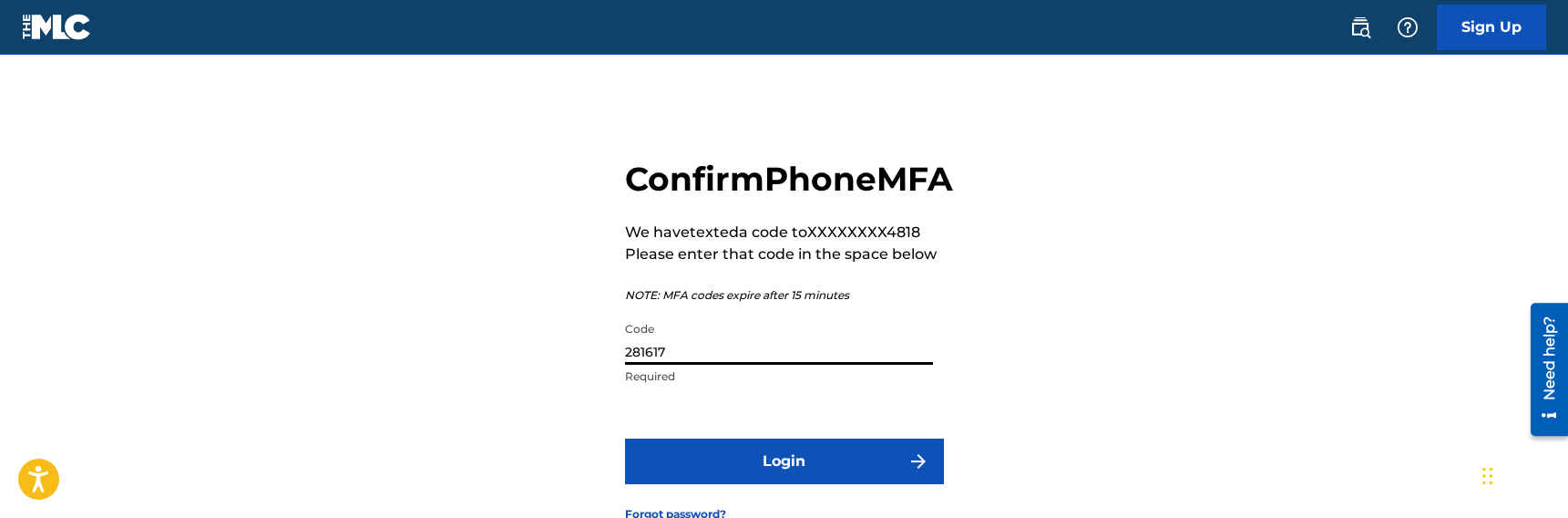
type input "281617"
click at [625, 439] on button "Login" at bounding box center [784, 461] width 319 height 46
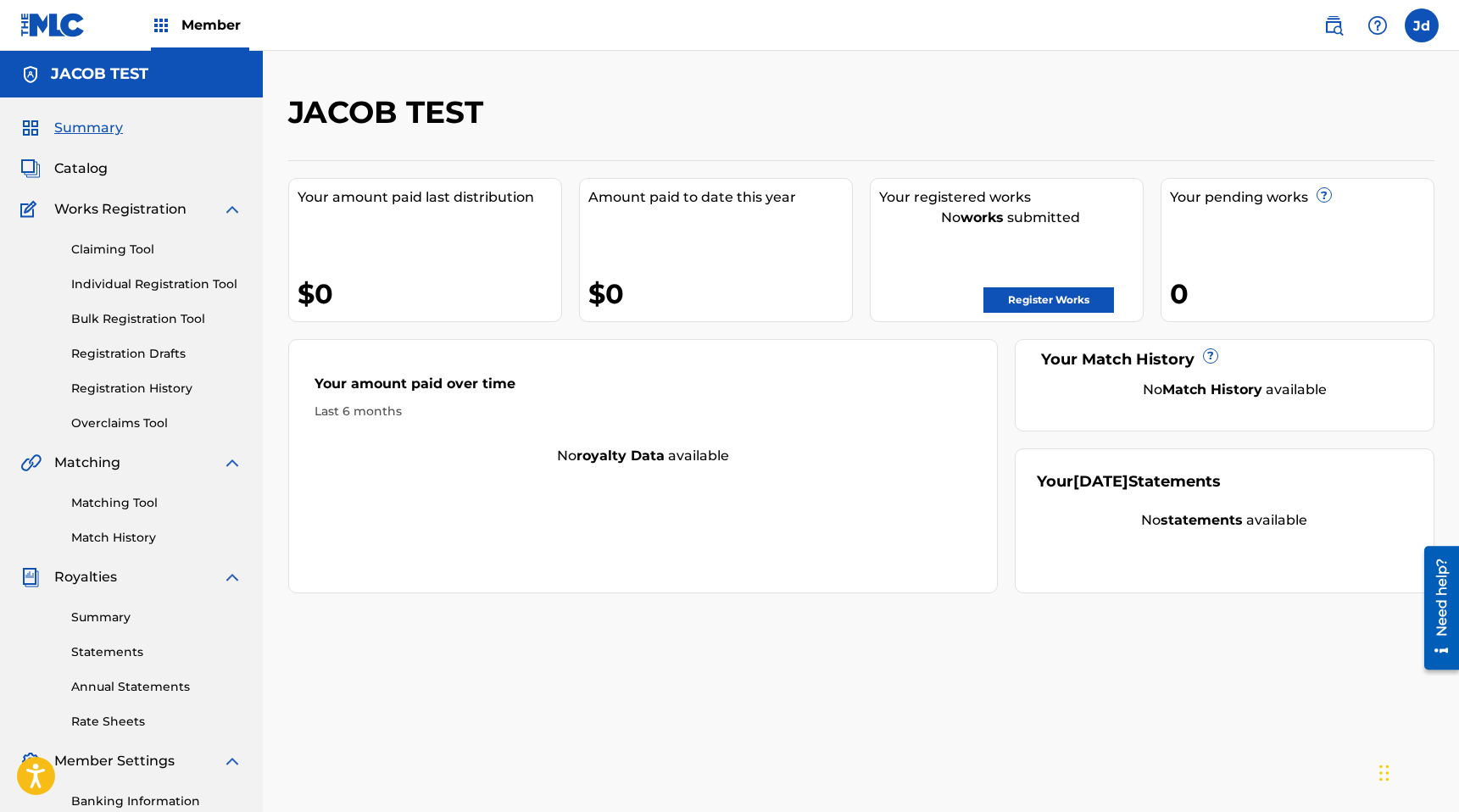
click at [1374, 48] on nav "Member [PERSON_NAME] ddd [EMAIL_ADDRESS][DOMAIN_NAME] Notification Preferences …" at bounding box center [730, 25] width 1459 height 50
click at [1373, 30] on img at bounding box center [1377, 25] width 20 height 20
click at [1357, 64] on link "Contact us" at bounding box center [1377, 70] width 144 height 41
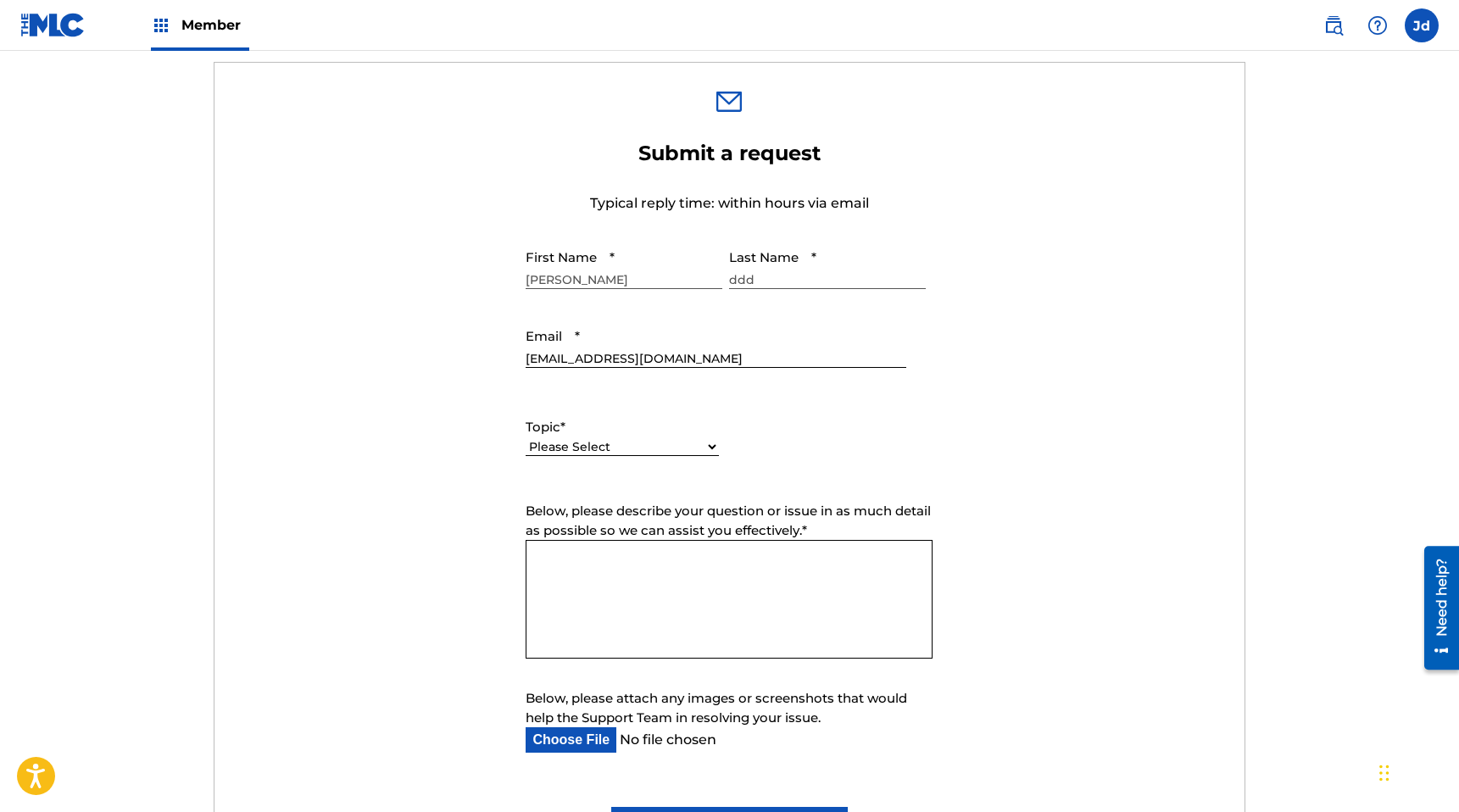
scroll to position [525, 0]
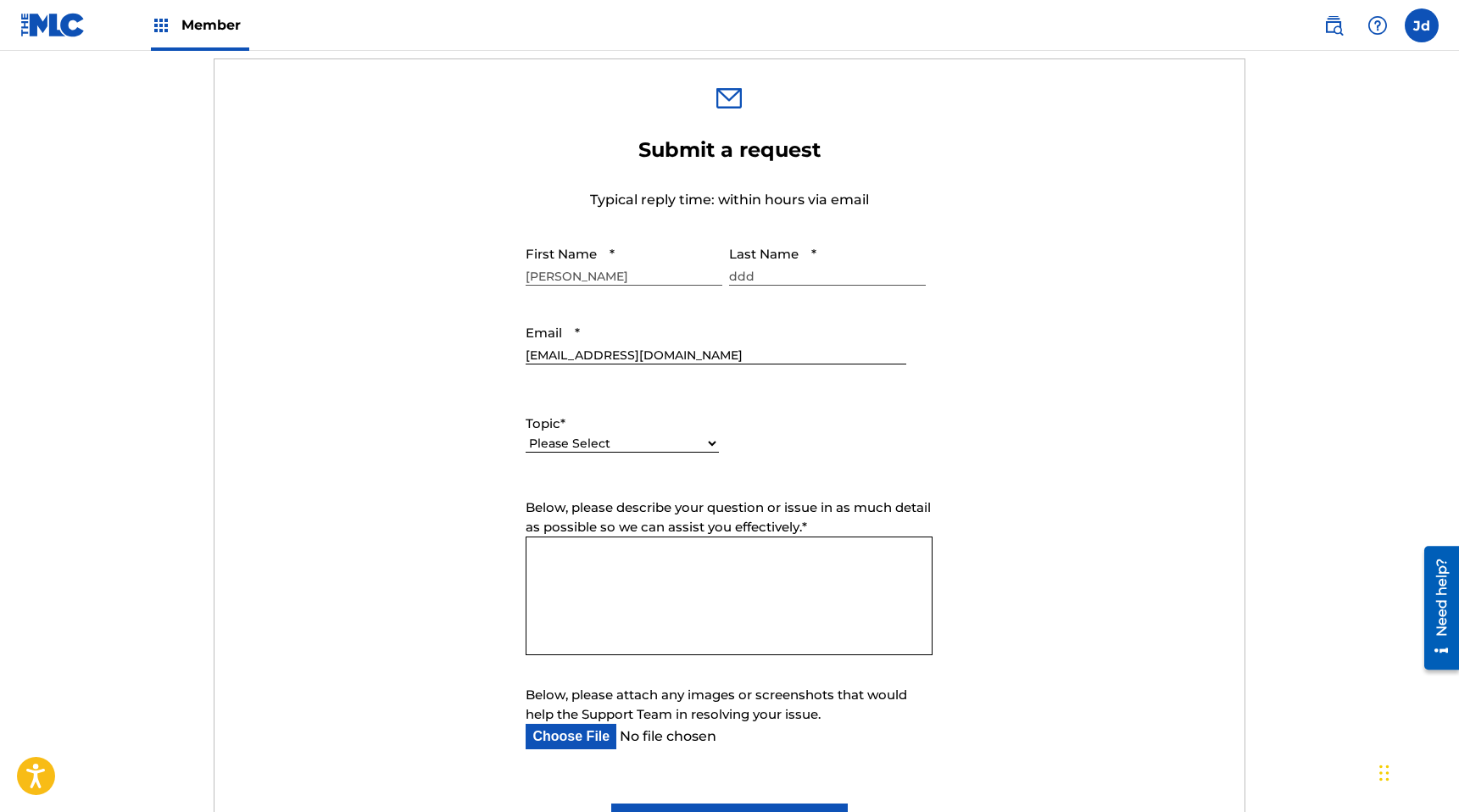
click at [635, 421] on textarea "Below, please describe your question or issue in as much detail as possible so …" at bounding box center [729, 596] width 407 height 118
click at [644, 421] on select "Please Select I need help with my account I need help with managing my catalog …" at bounding box center [622, 443] width 193 height 17
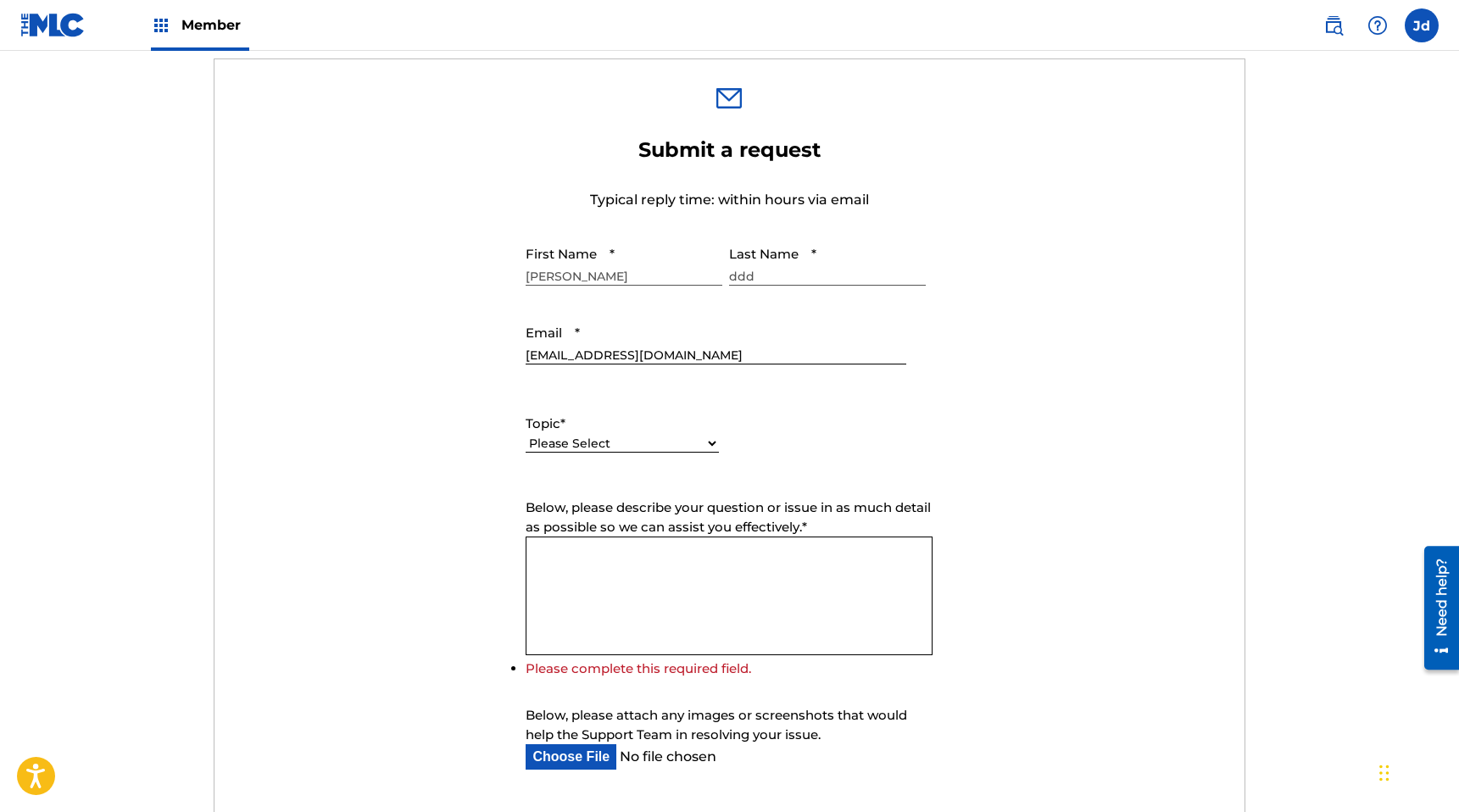
select select "I need help with my account"
click at [525, 421] on select "Please Select I need help with my account I need help with managing my catalog …" at bounding box center [622, 443] width 193 height 17
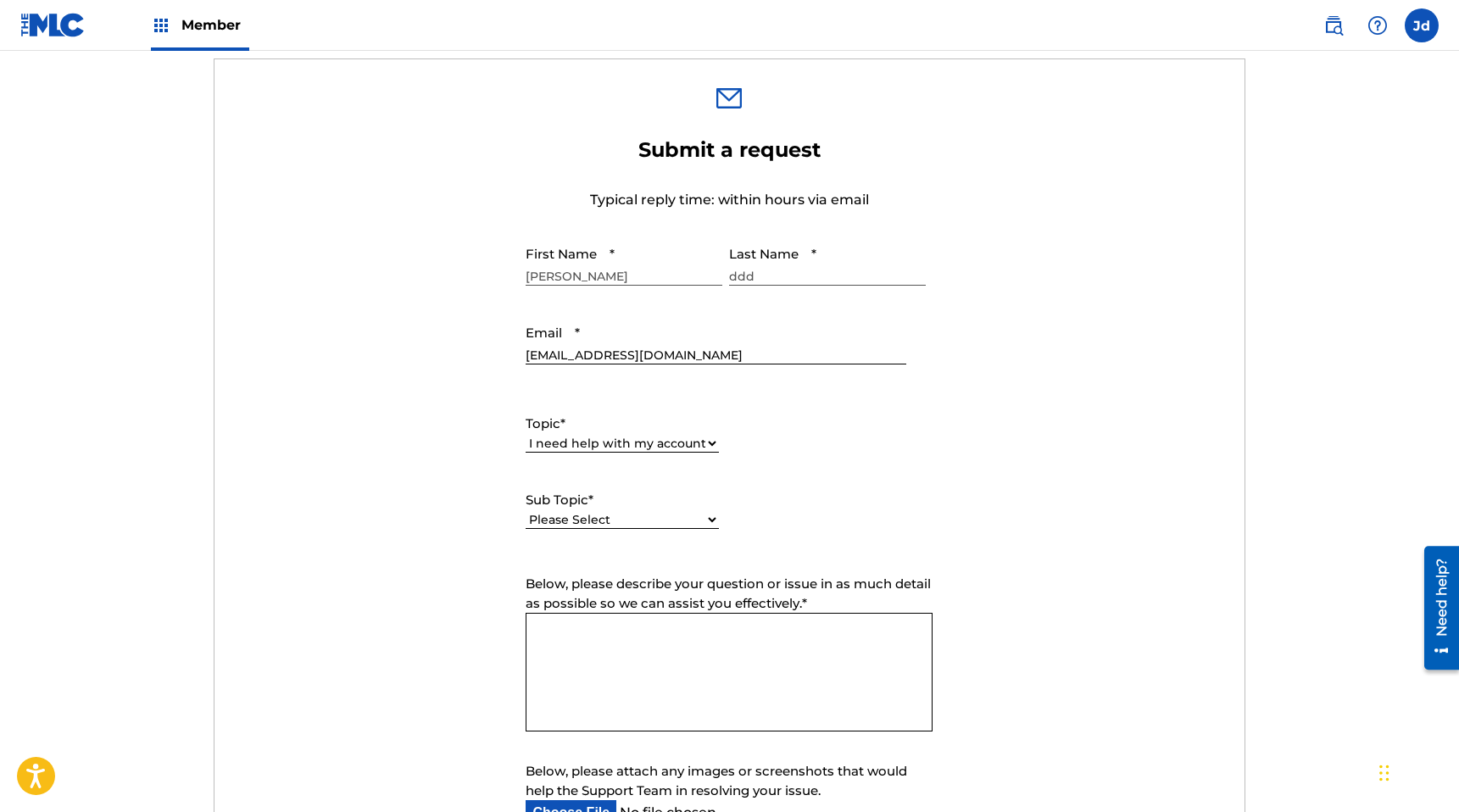
click at [655, 421] on textarea "Below, please describe your question or issue in as much detail as possible so …" at bounding box center [729, 672] width 407 height 118
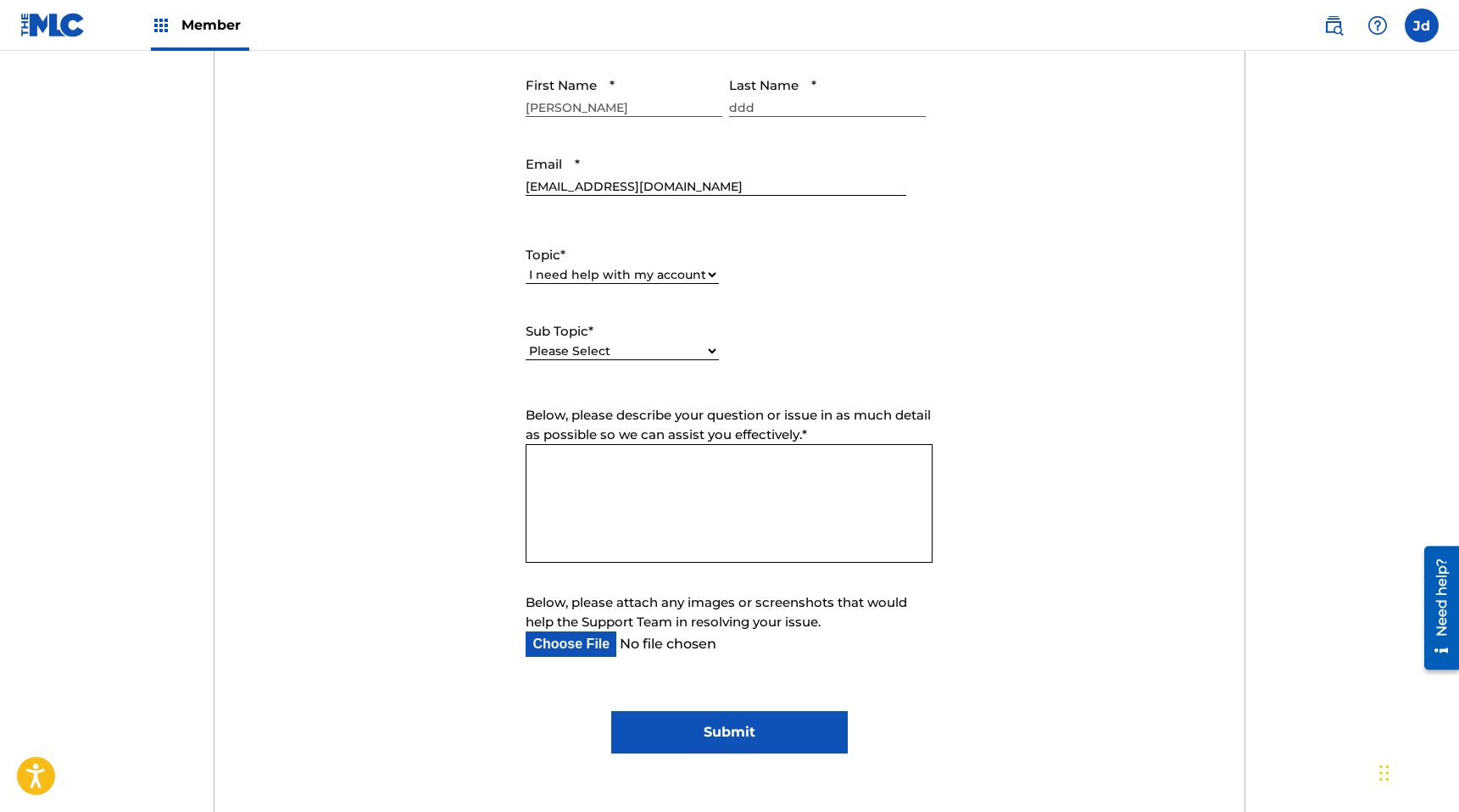
scroll to position [709, 0]
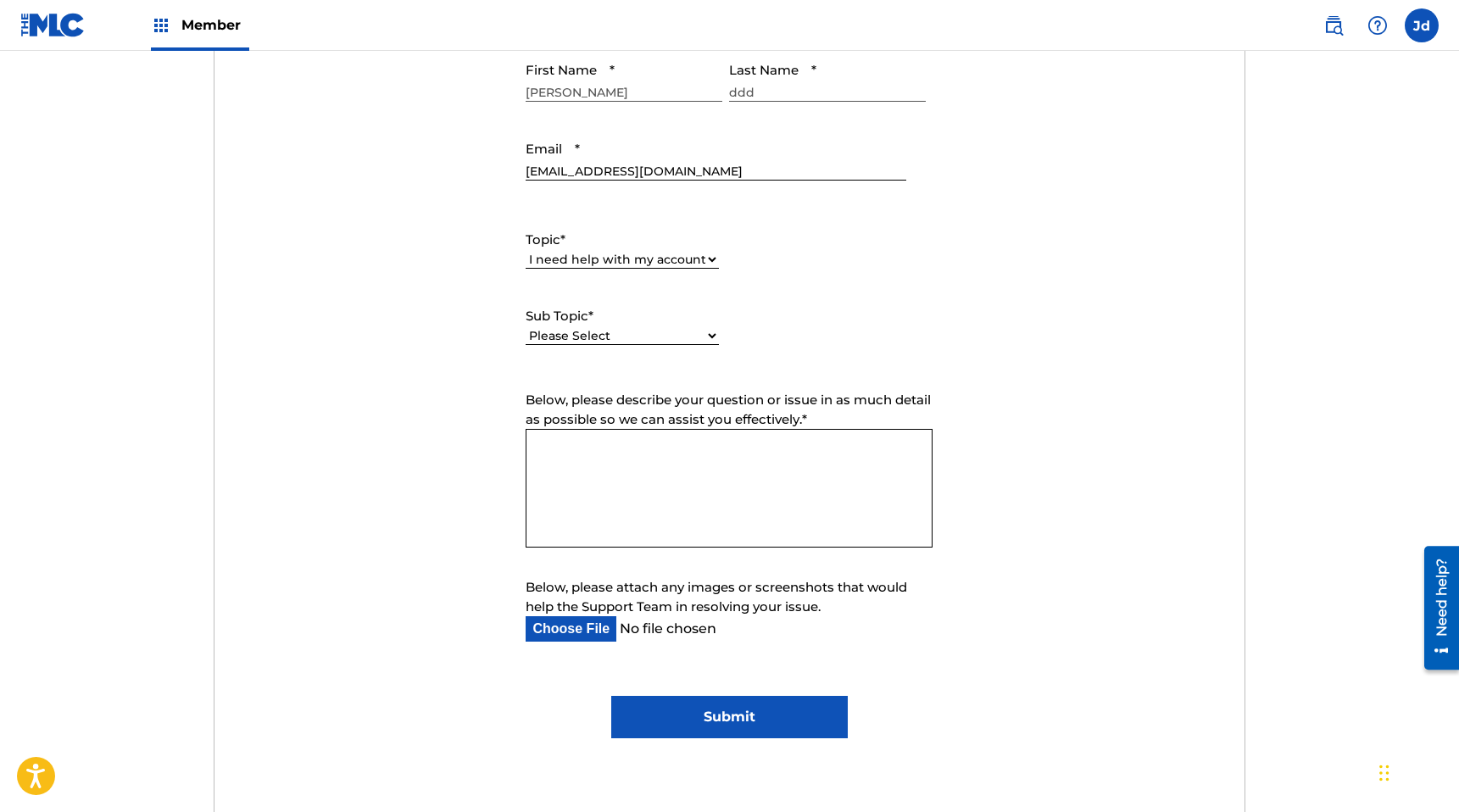
click at [602, 318] on label "Sub Topic *" at bounding box center [622, 316] width 193 height 19
click at [602, 327] on select "Please Select I need help with my user account I can't log in to my user accoun…" at bounding box center [622, 336] width 193 height 17
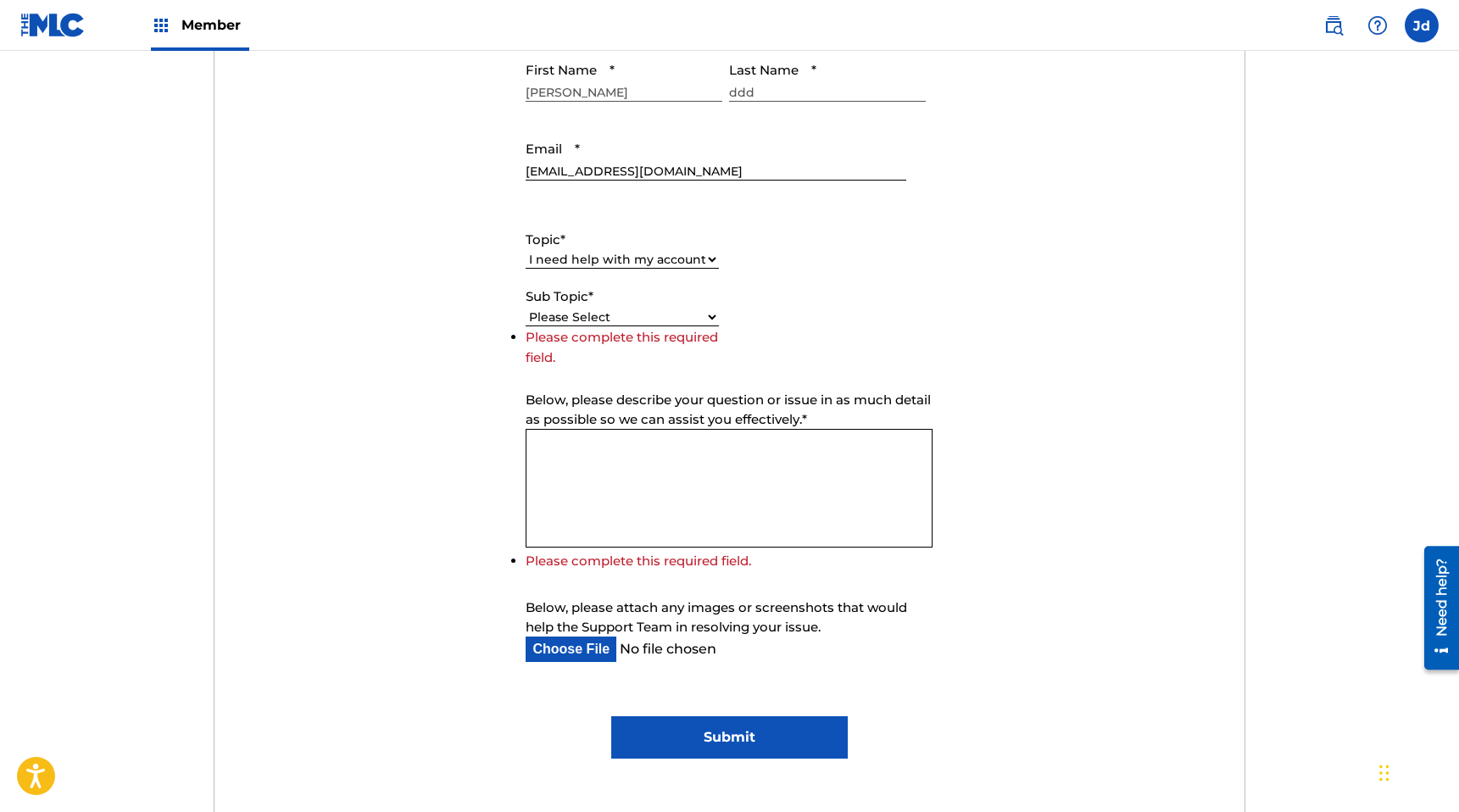
click at [602, 327] on div "Sub Topic * Please Select I need help with my user account I can't log in to my…" at bounding box center [622, 326] width 193 height 77
click at [603, 319] on select "Please Select I need help with my user account I can't log in to my user accoun…" at bounding box center [622, 317] width 193 height 17
select select "I need help with my user account"
click at [525, 326] on select "Please Select I need help with my user account I can't log in to my user accoun…" at bounding box center [622, 317] width 193 height 17
click at [680, 421] on textarea "Below, please describe your question or issue in as much detail as possible so …" at bounding box center [729, 488] width 407 height 118
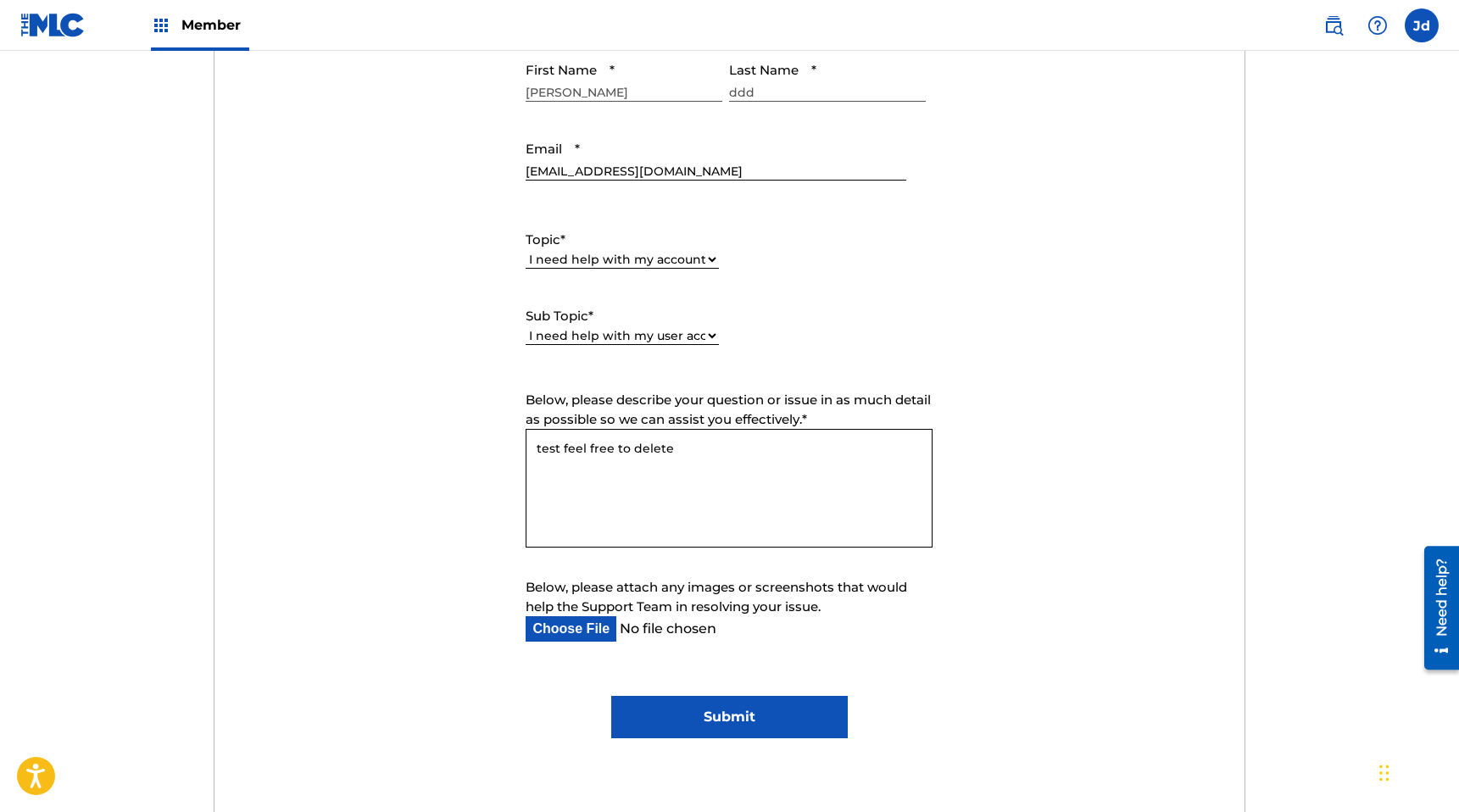
type textarea "test feel free to delete"
click at [705, 421] on input "Submit" at bounding box center [730, 716] width 237 height 43
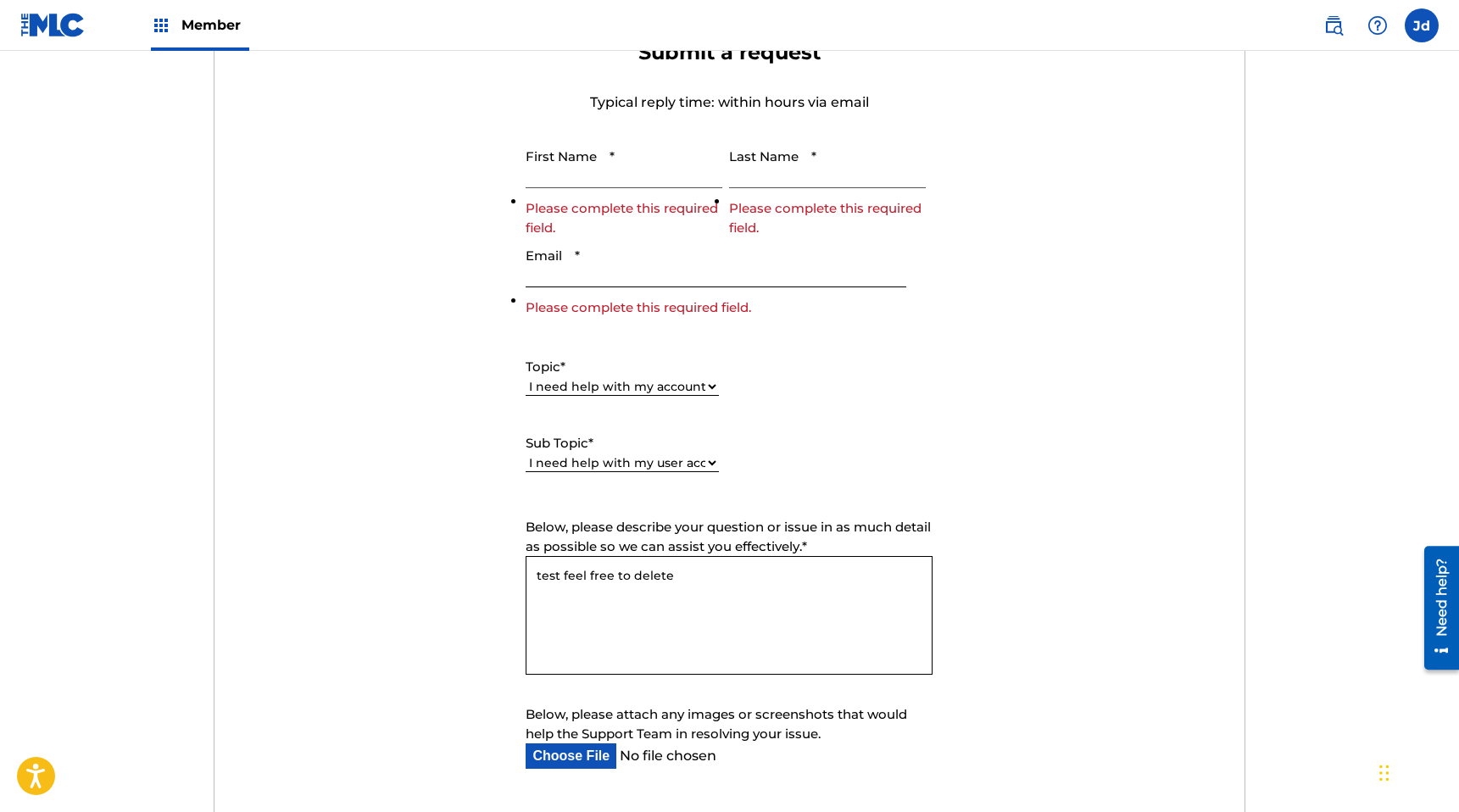
scroll to position [556, 0]
